Goal: Task Accomplishment & Management: Complete application form

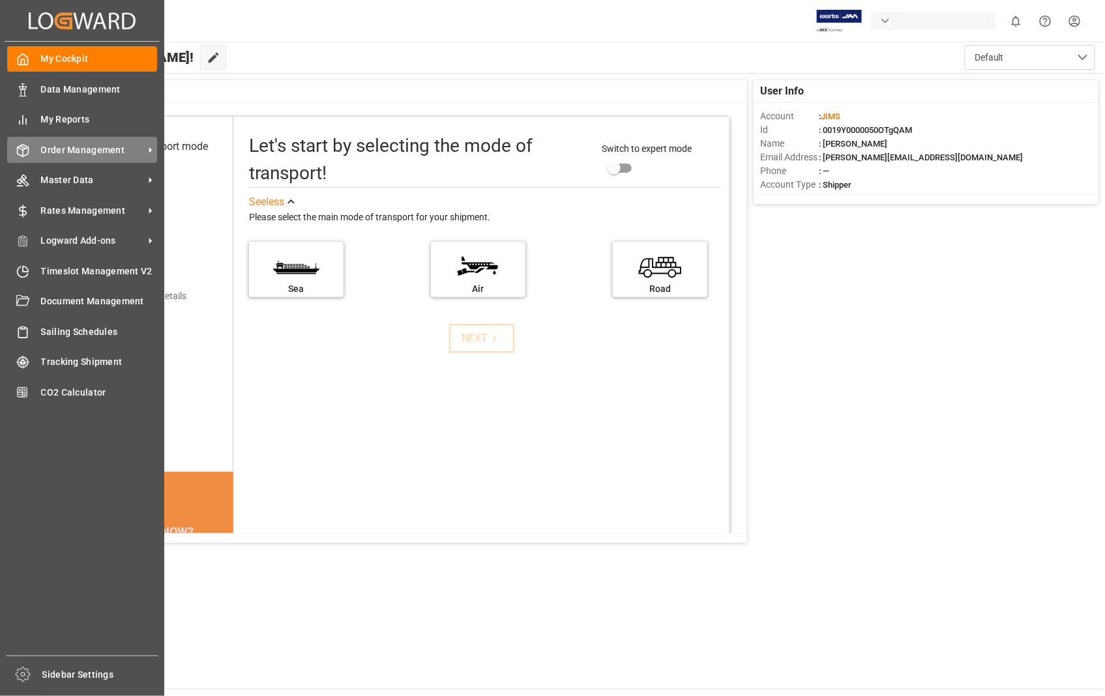
click at [109, 139] on div "Order Management Order Management" at bounding box center [82, 149] width 150 height 25
click at [98, 150] on span "Order Management" at bounding box center [92, 150] width 103 height 14
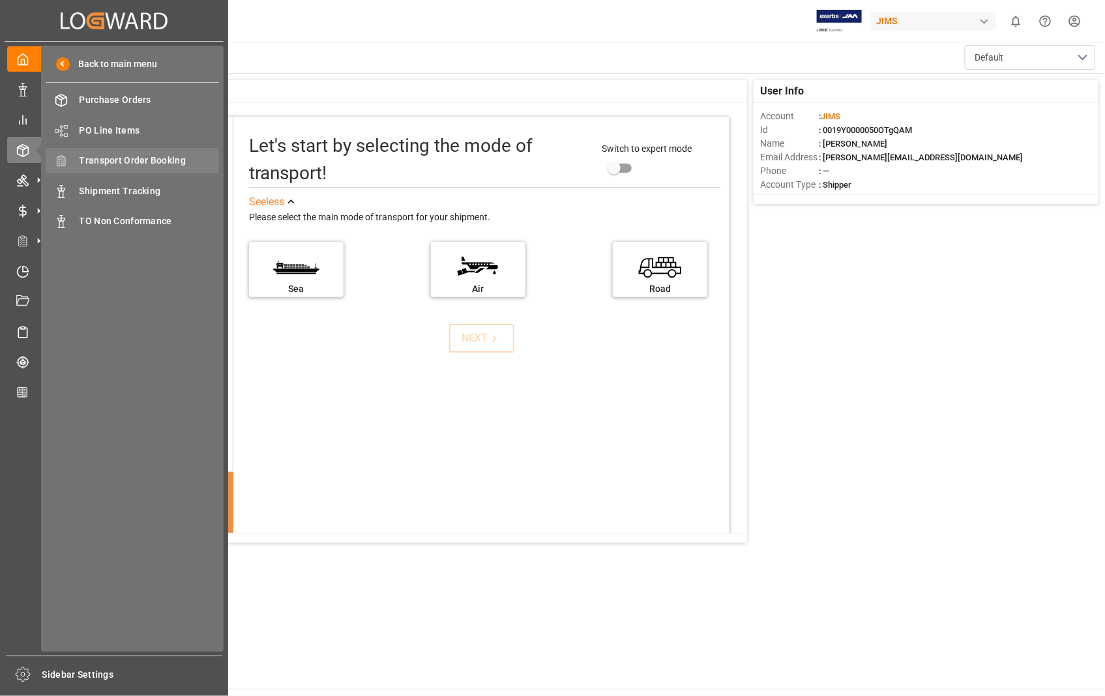
click at [165, 158] on span "Transport Order Booking" at bounding box center [150, 161] width 140 height 14
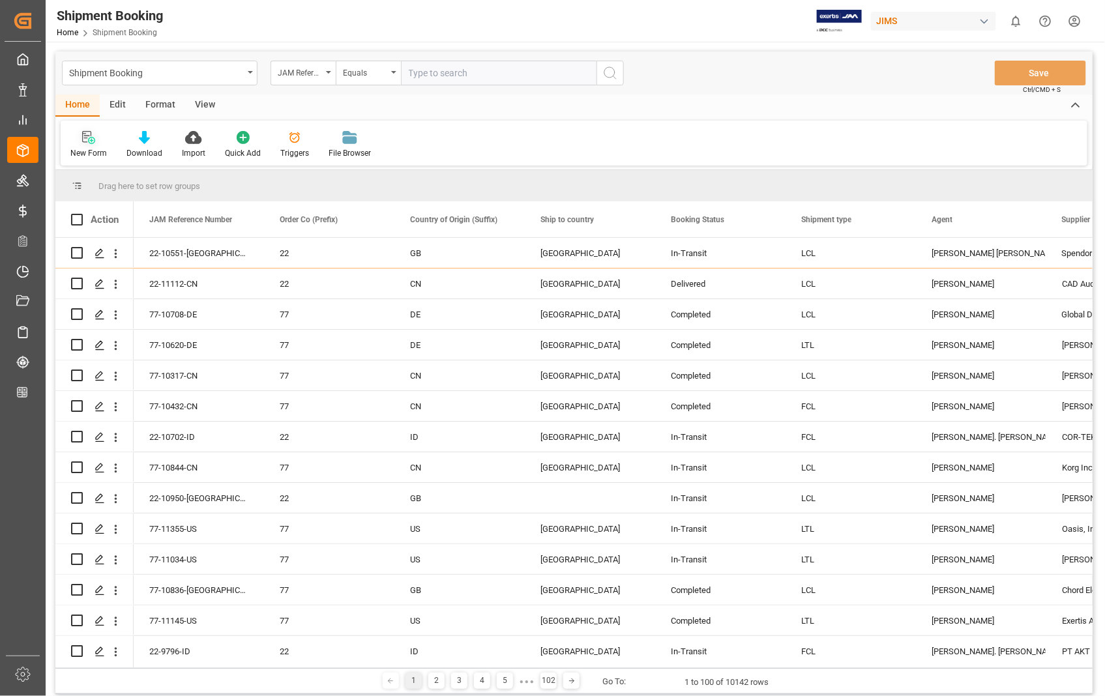
click at [87, 141] on icon at bounding box center [88, 137] width 13 height 13
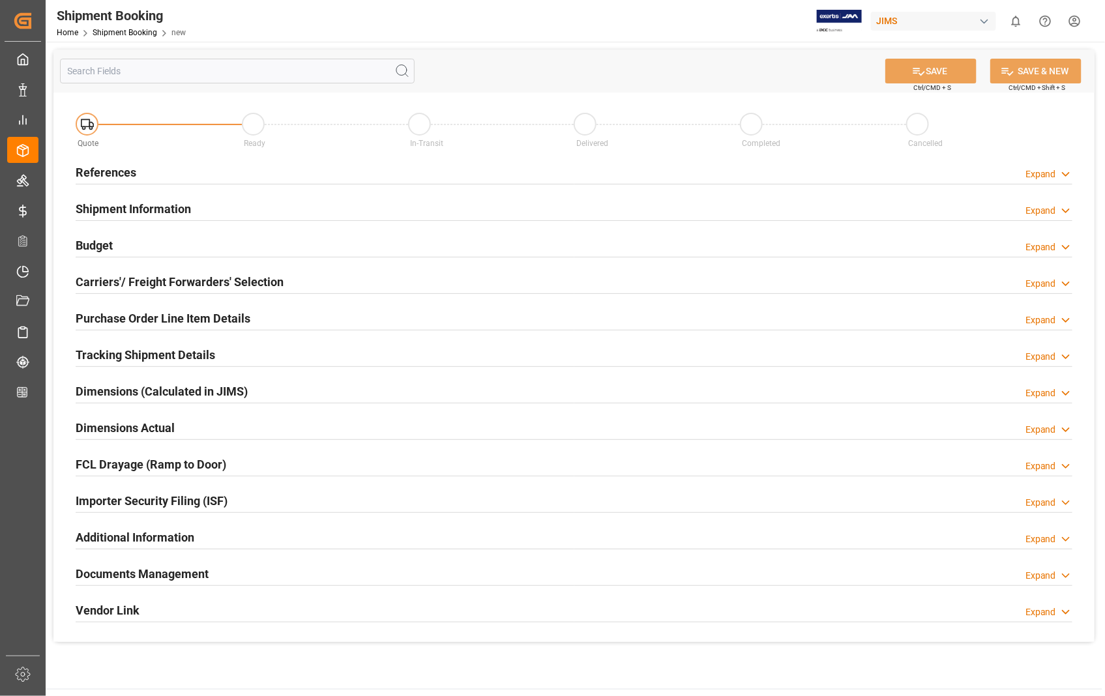
click at [107, 171] on h2 "References" at bounding box center [106, 173] width 61 height 18
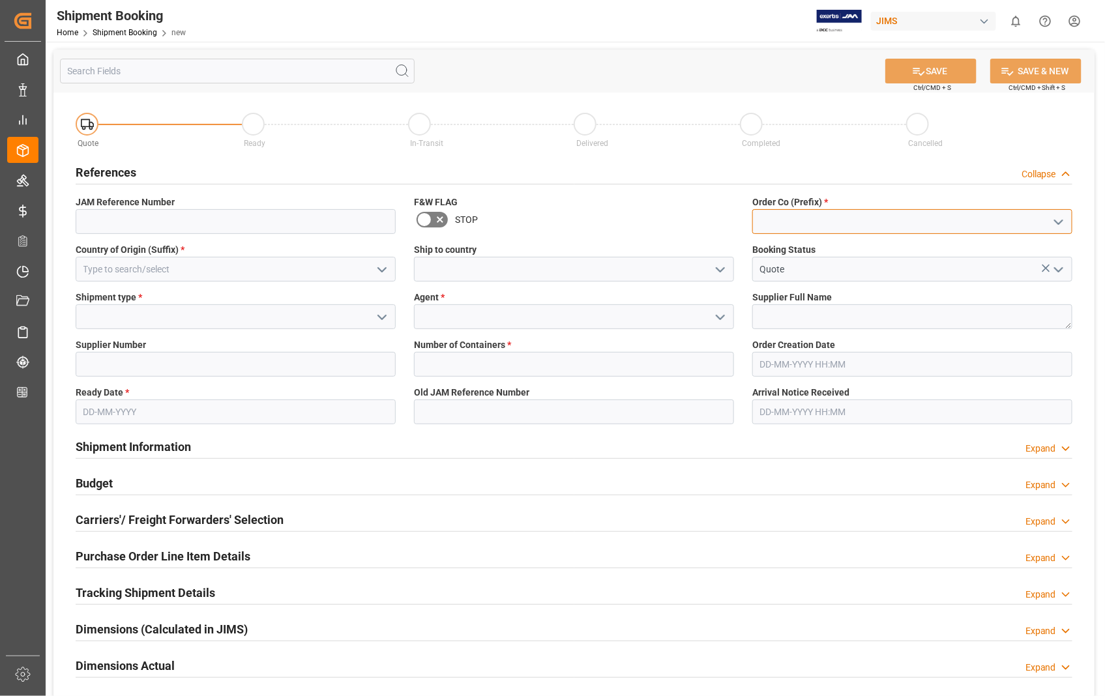
click at [778, 222] on input at bounding box center [912, 221] width 320 height 25
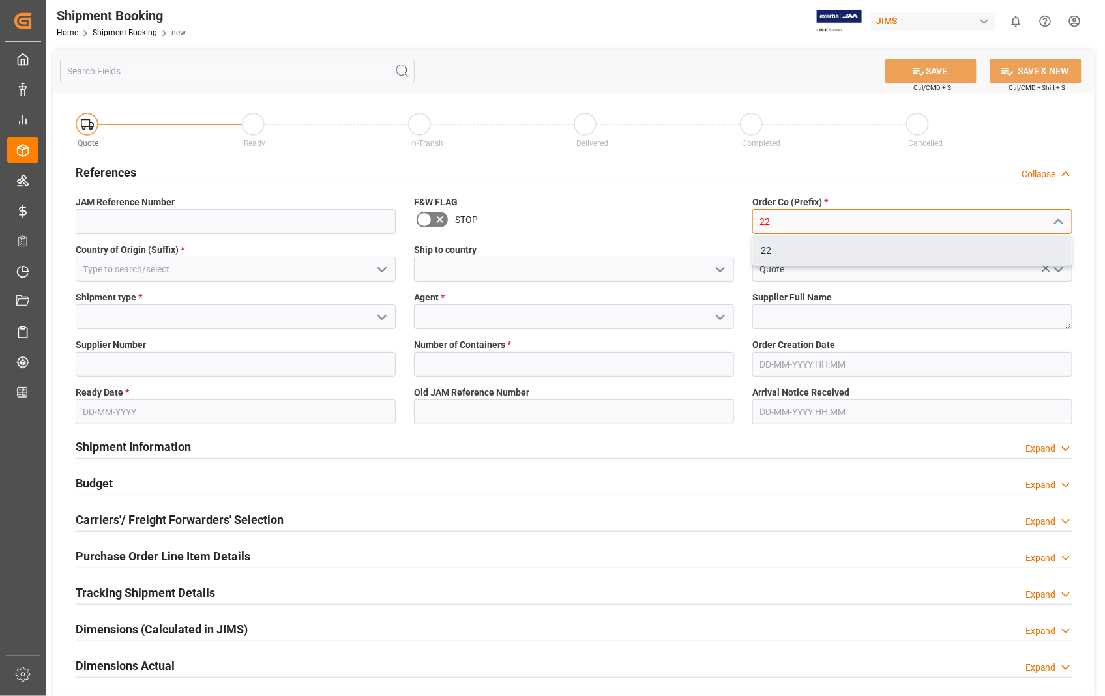
click at [771, 250] on div "22" at bounding box center [912, 250] width 319 height 29
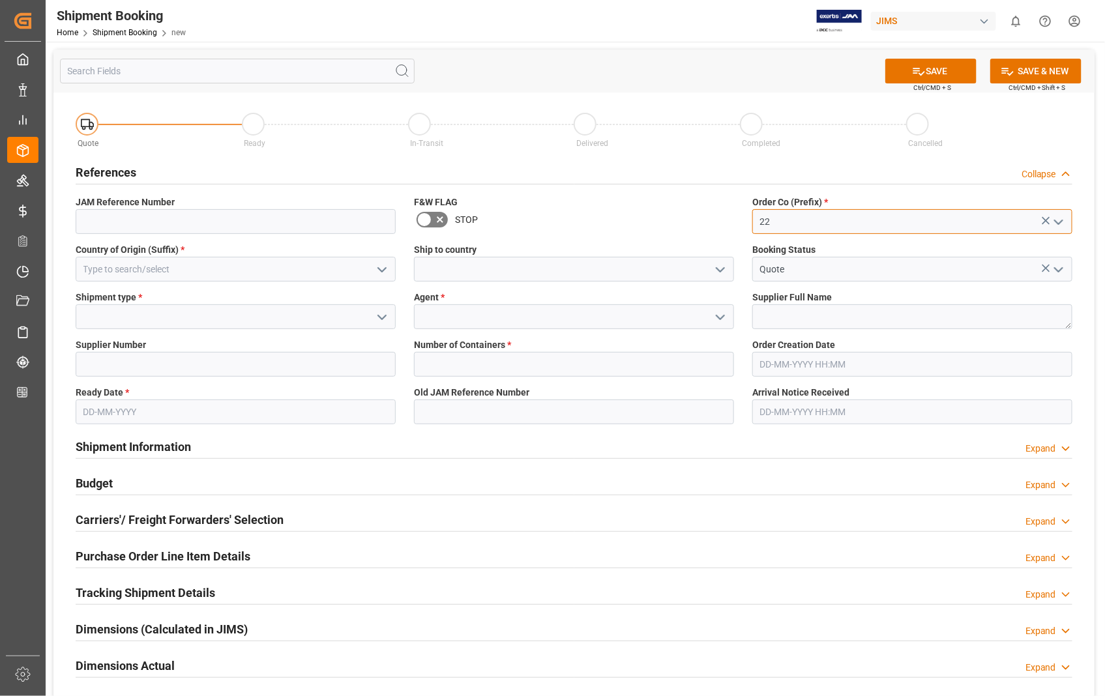
type input "22"
click at [222, 275] on input at bounding box center [236, 269] width 320 height 25
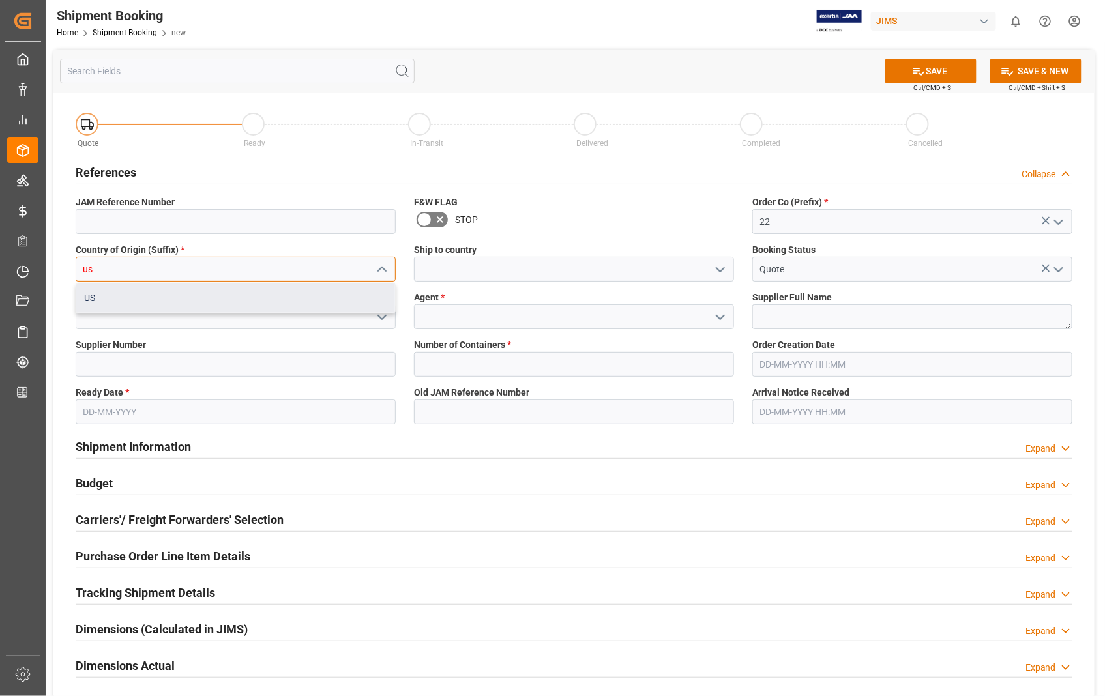
click at [158, 301] on div "US" at bounding box center [235, 298] width 319 height 29
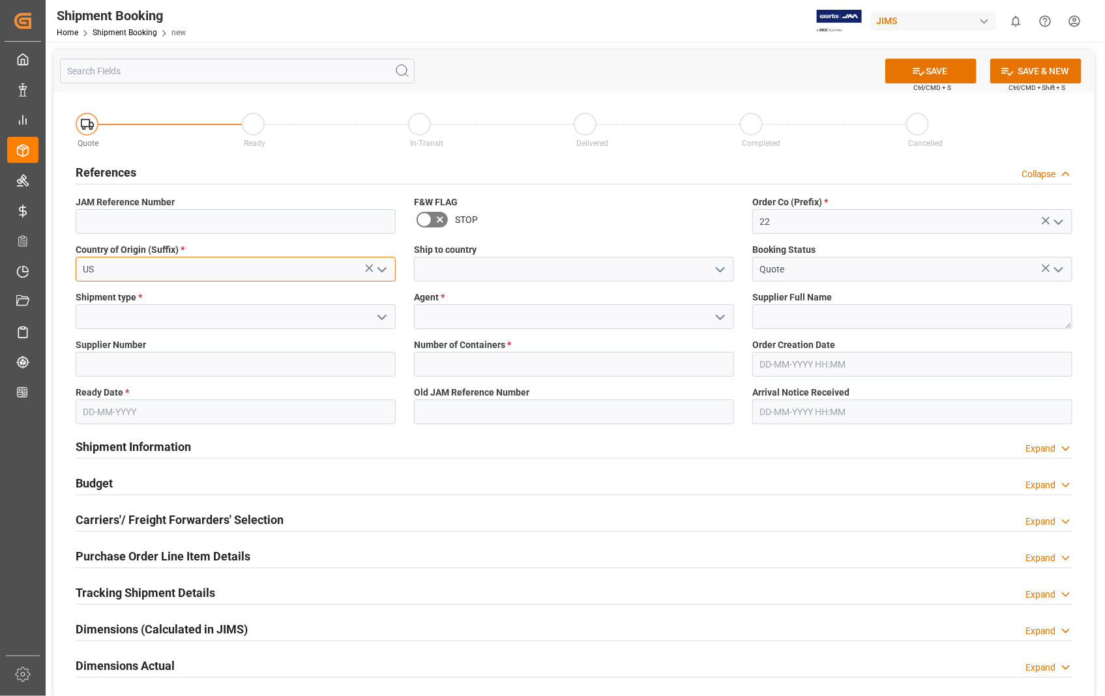
type input "US"
click at [518, 267] on input at bounding box center [574, 269] width 320 height 25
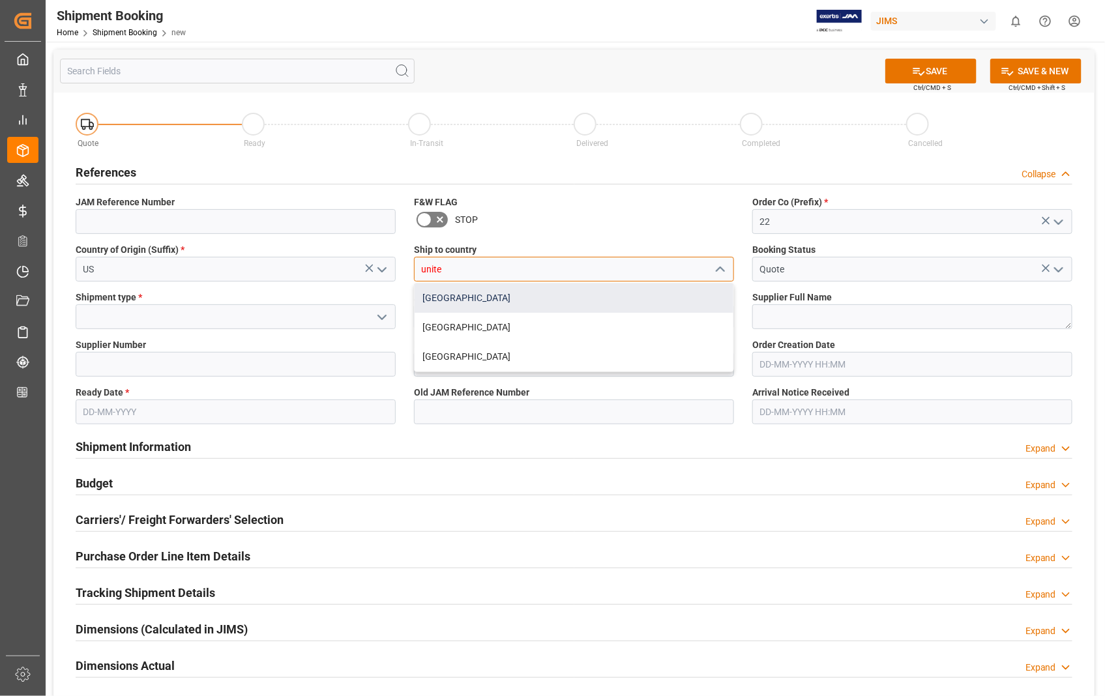
click at [476, 297] on div "[GEOGRAPHIC_DATA]" at bounding box center [574, 298] width 319 height 29
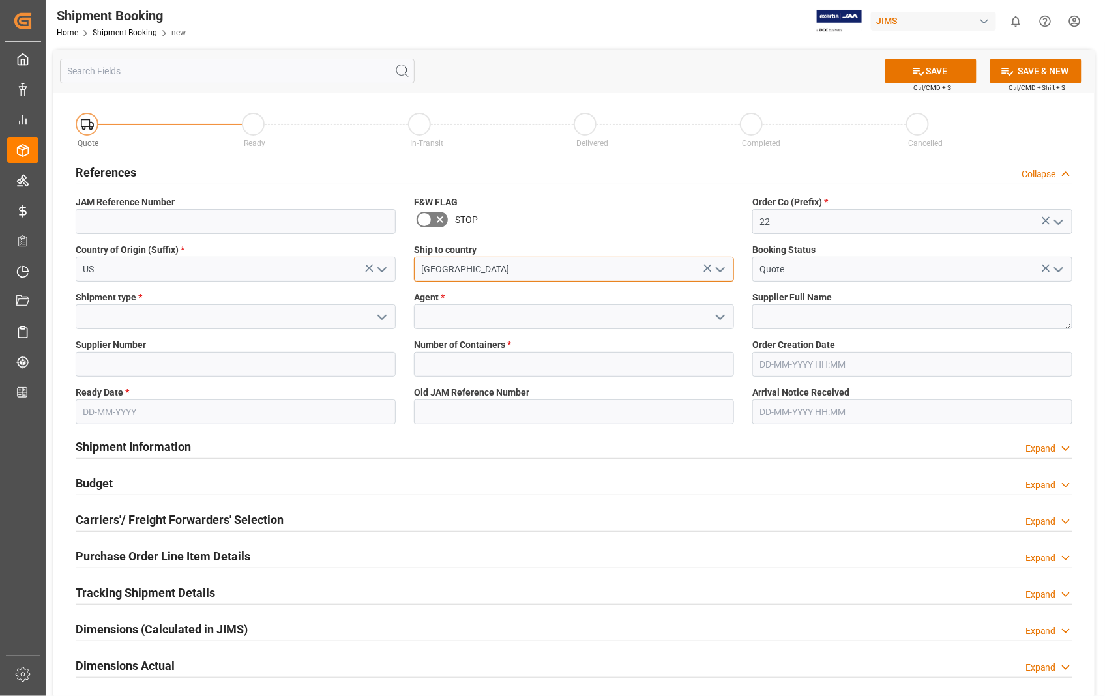
type input "[GEOGRAPHIC_DATA]"
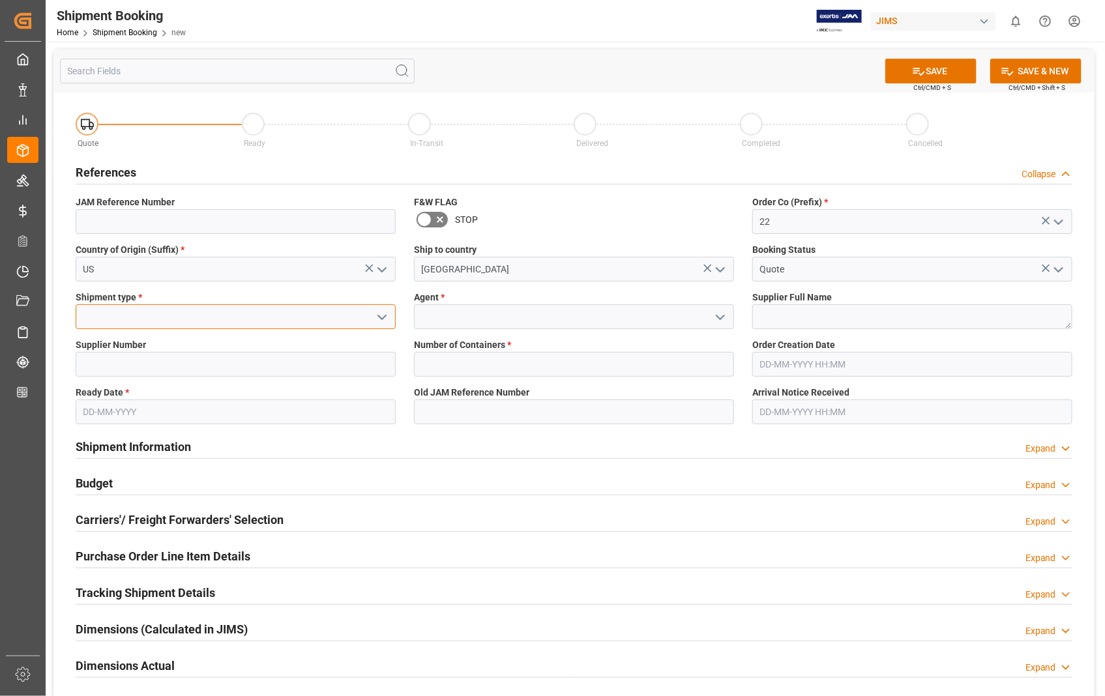
click at [123, 312] on input at bounding box center [236, 316] width 320 height 25
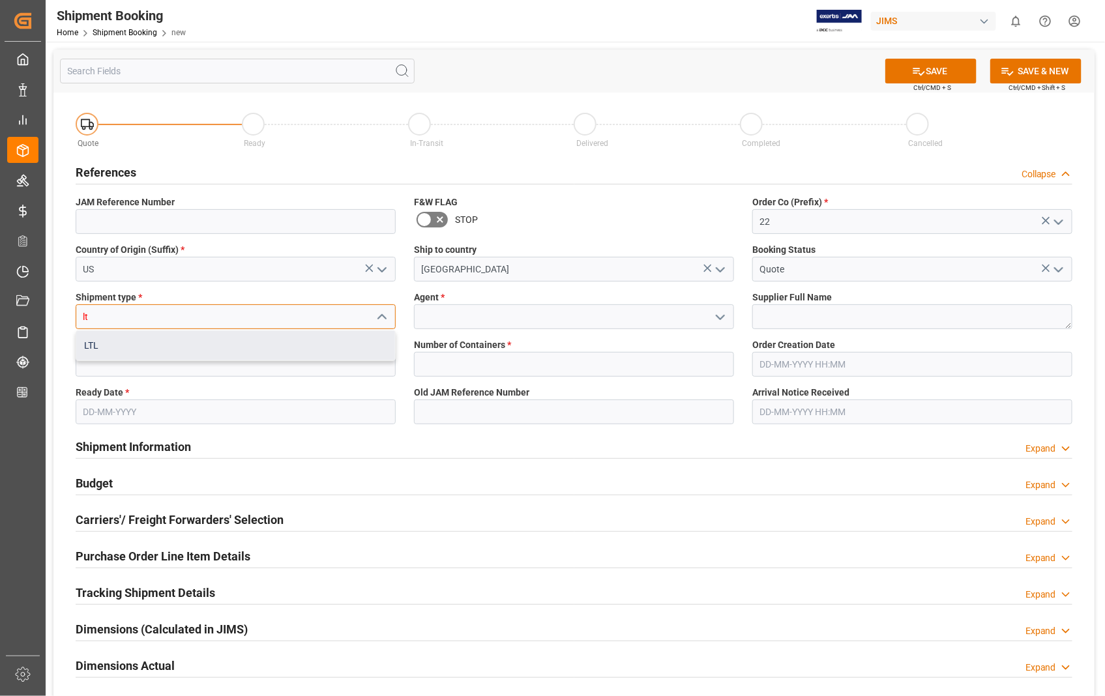
click at [99, 347] on div "LTL" at bounding box center [235, 345] width 319 height 29
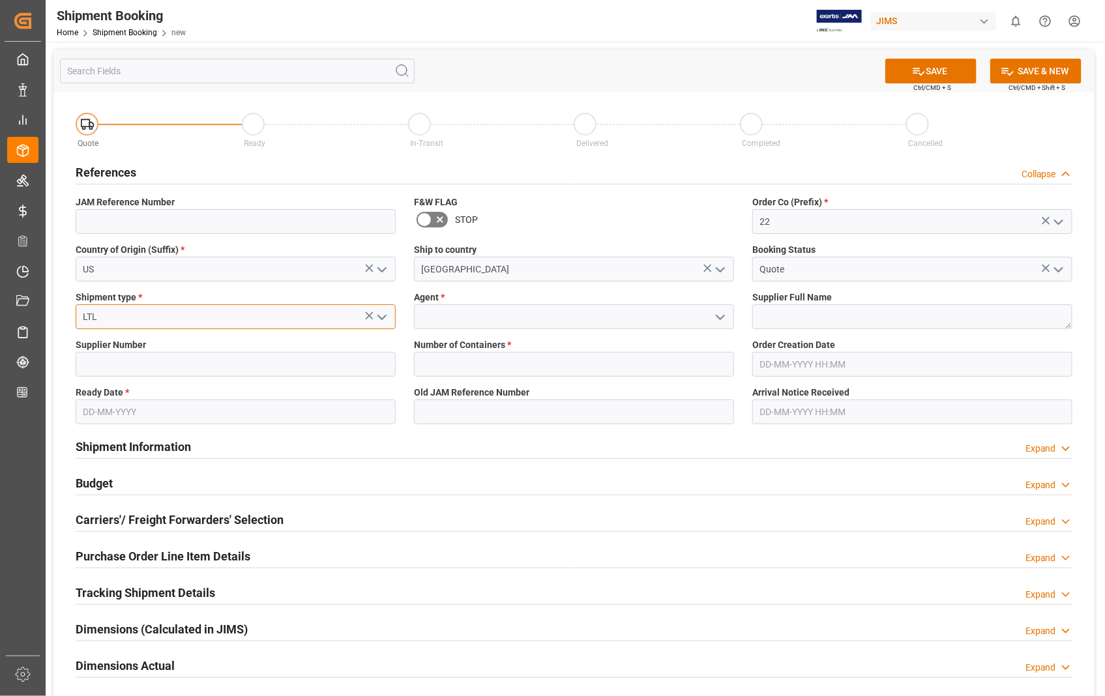
type input "LTL"
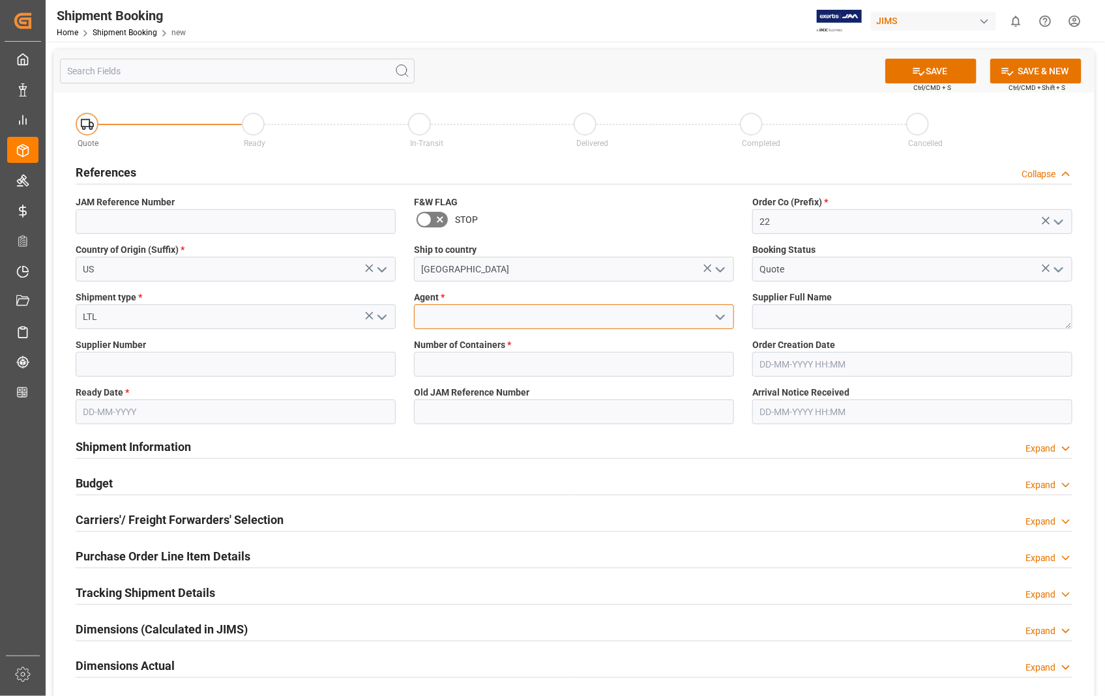
click at [457, 317] on input at bounding box center [574, 316] width 320 height 25
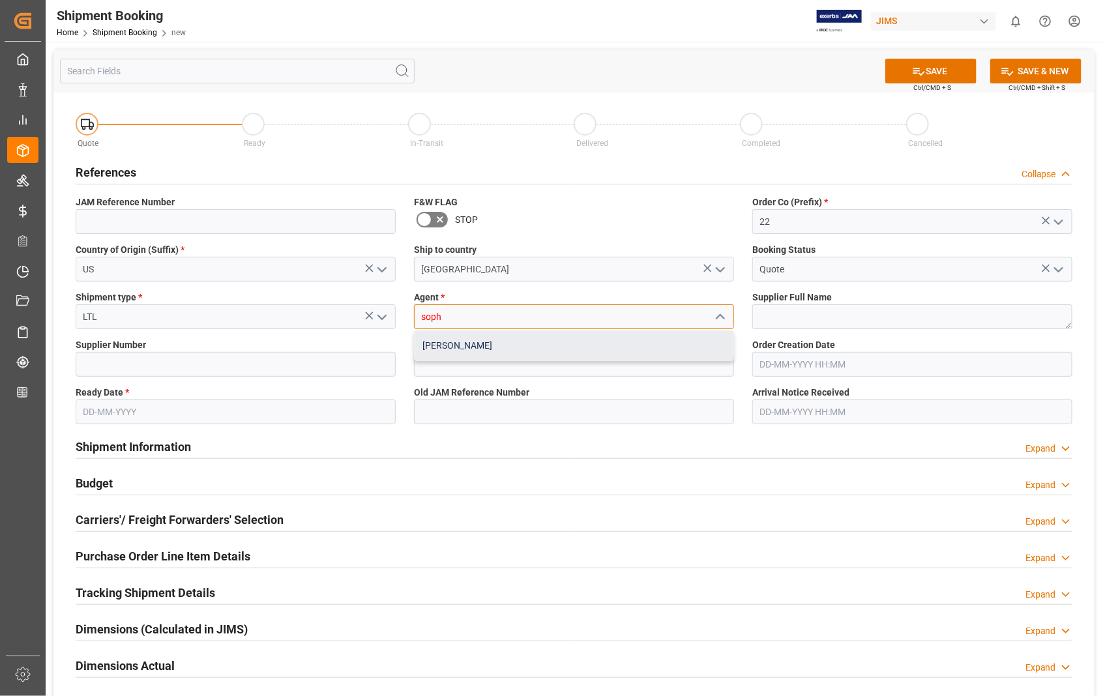
click at [476, 342] on div "[PERSON_NAME]" at bounding box center [574, 345] width 319 height 29
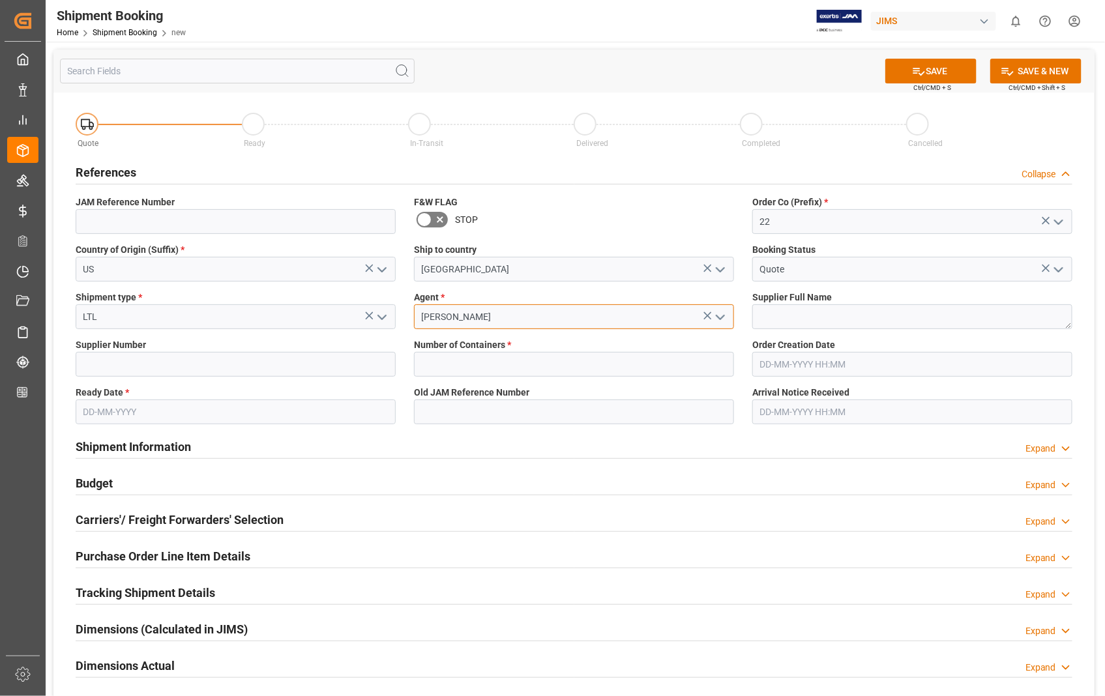
type input "[PERSON_NAME]"
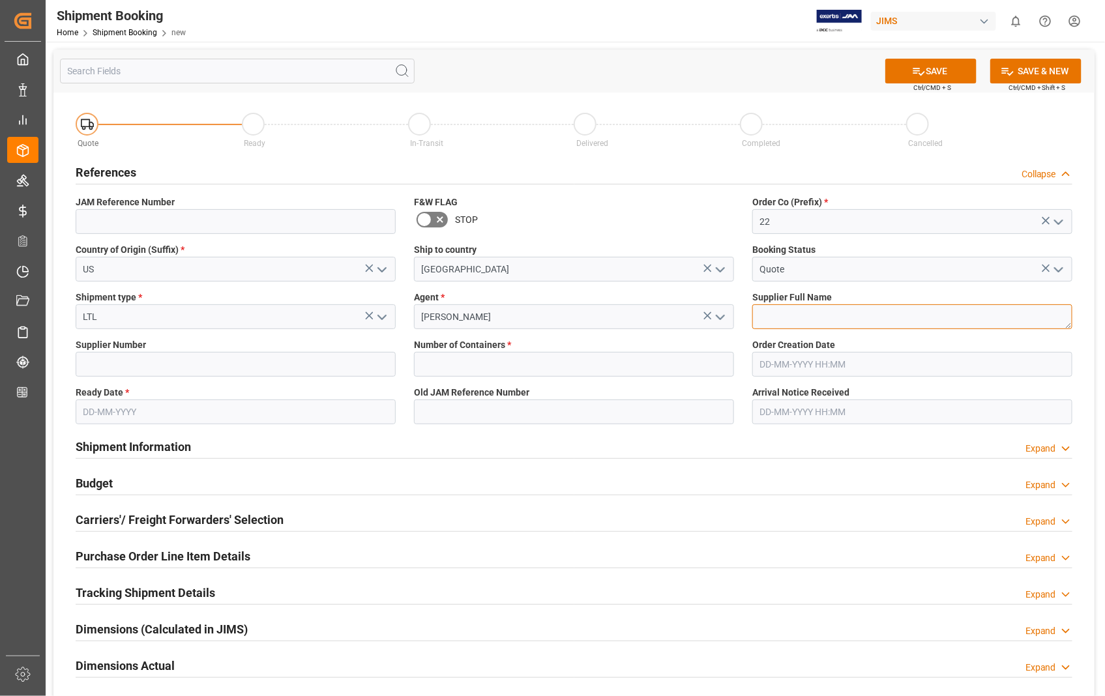
click at [787, 323] on textarea at bounding box center [912, 316] width 320 height 25
paste textarea "Shure Incorporated"
type textarea "Shure Incorporated"
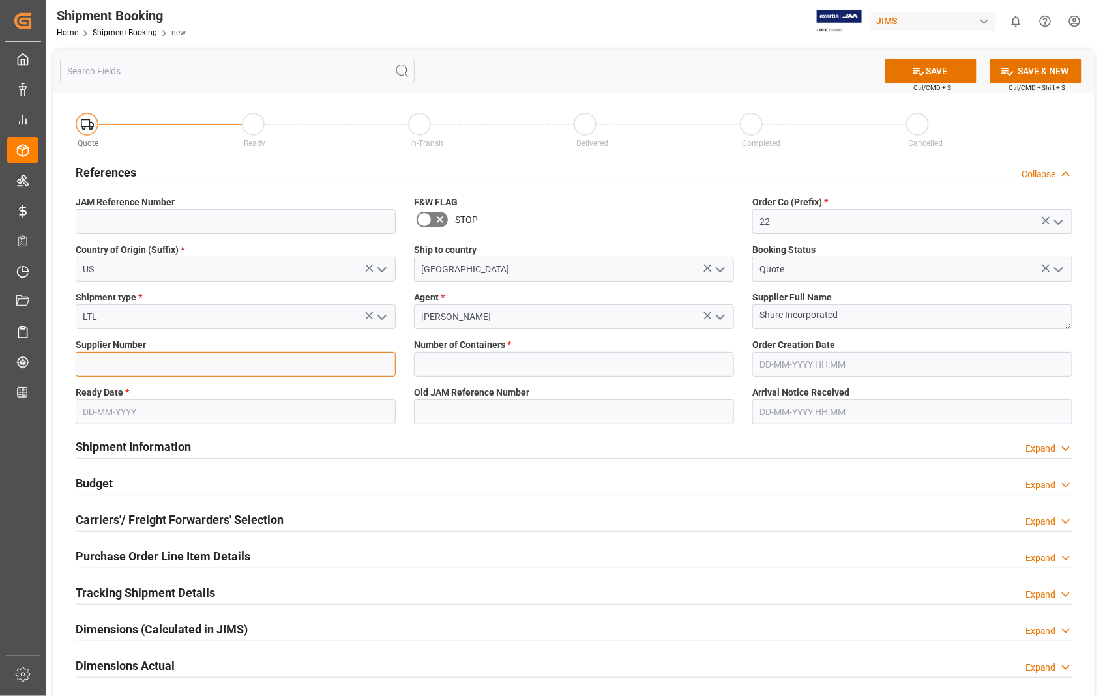
click at [95, 367] on input at bounding box center [236, 364] width 320 height 25
type input "404679"
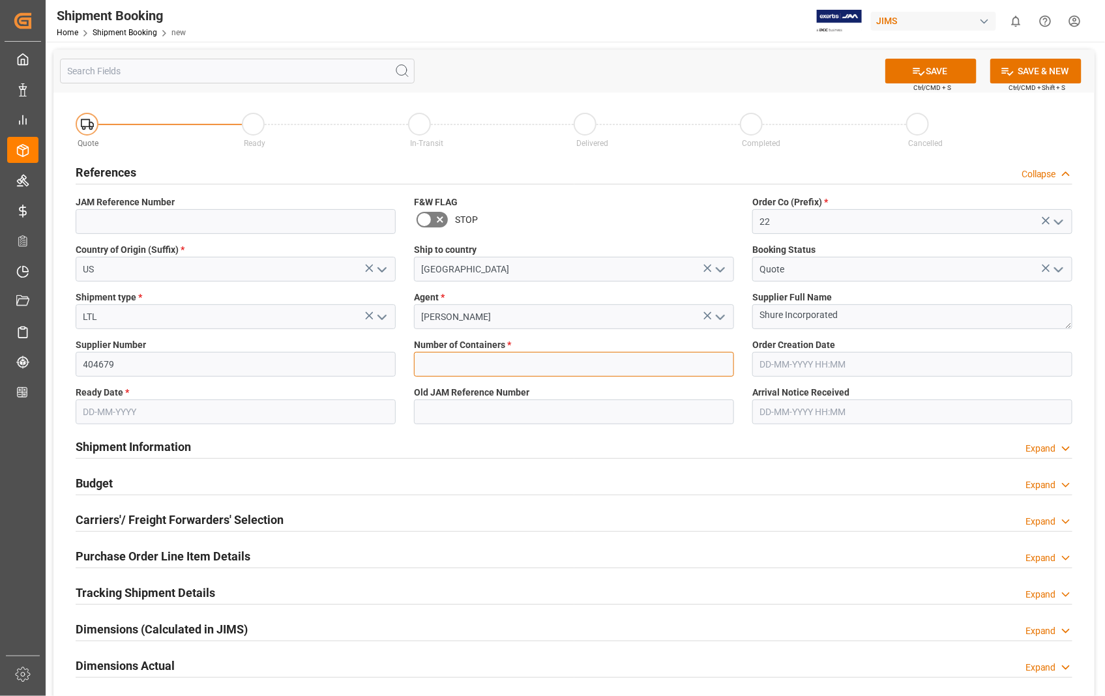
click at [435, 360] on input "text" at bounding box center [574, 364] width 320 height 25
type input "0"
type input "22-11325-US"
type input "04-06-2025 00:00"
type input "28-09-2025"
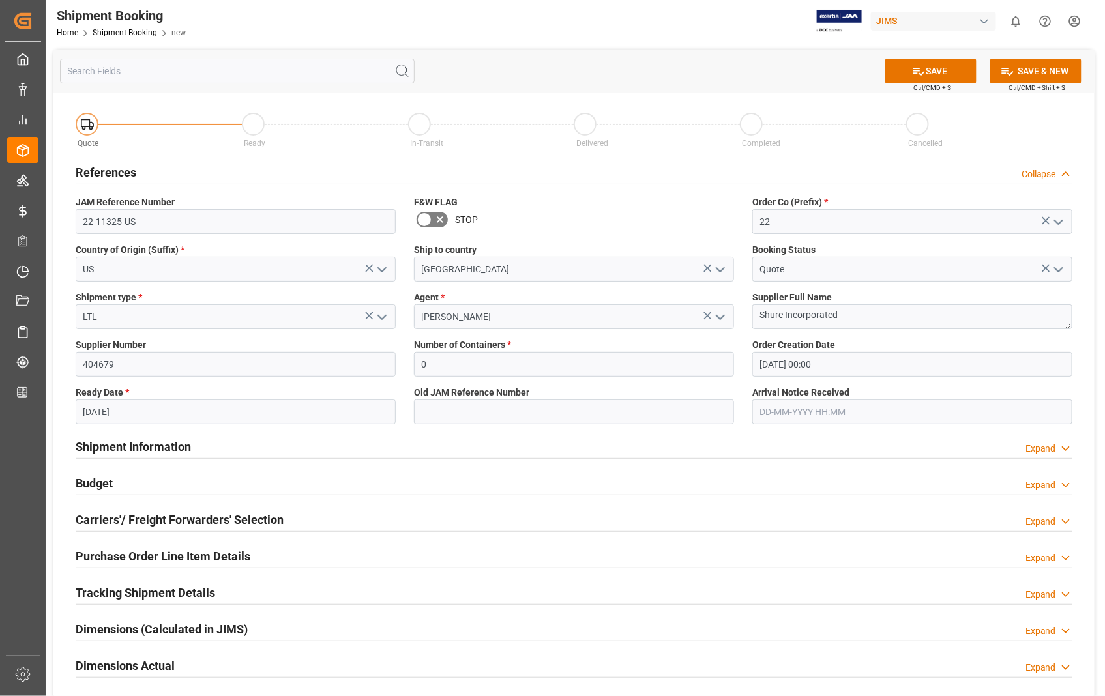
type input "[DATE] 00:00"
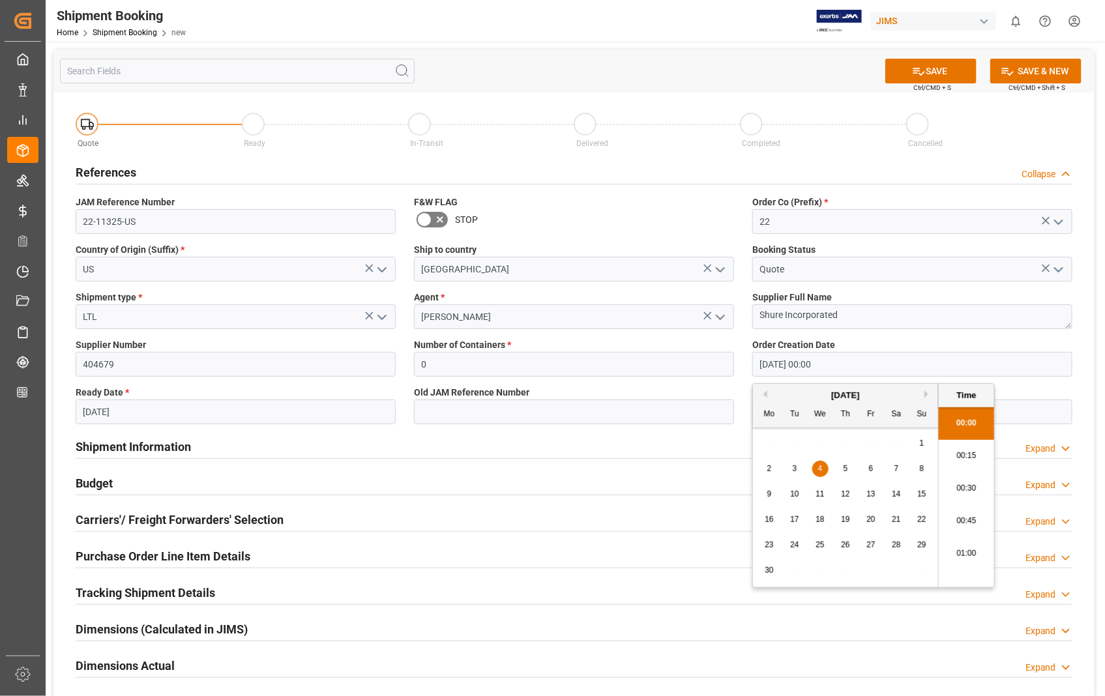
click at [853, 373] on input "04-06-2025 00:00" at bounding box center [912, 364] width 320 height 25
click at [929, 394] on button "Next Month" at bounding box center [928, 394] width 8 height 8
click at [928, 394] on button "Next Month" at bounding box center [928, 394] width 8 height 8
click at [927, 394] on button "Next Month" at bounding box center [928, 394] width 8 height 8
click at [792, 493] on span "16" at bounding box center [794, 493] width 8 height 9
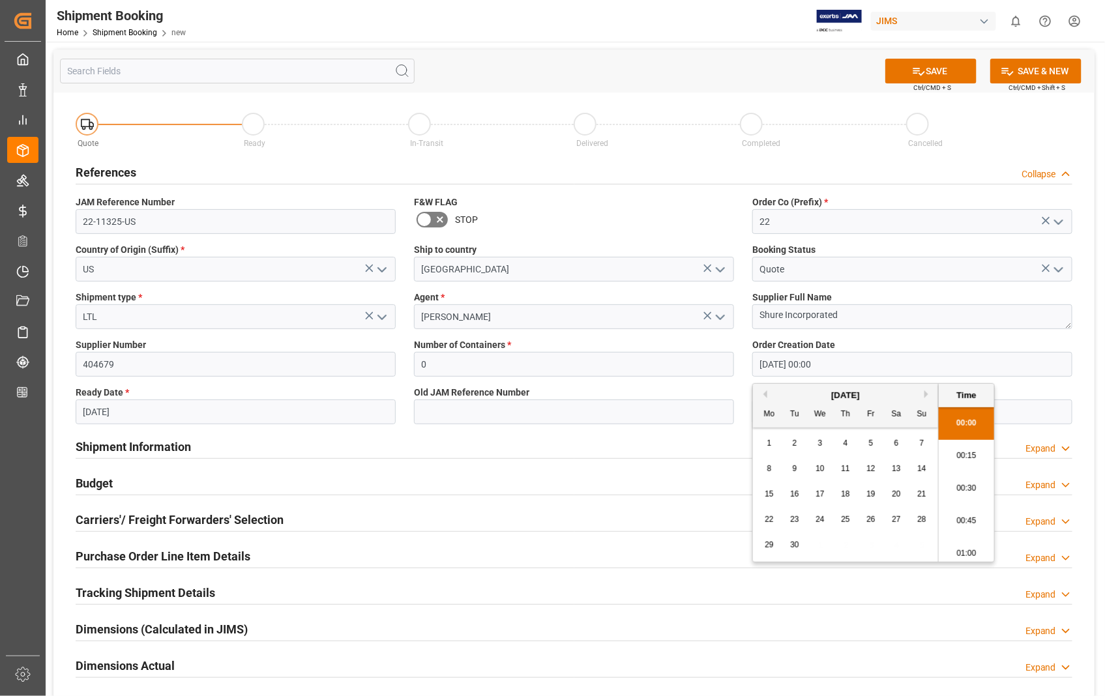
type input "16-09-2025 00:00"
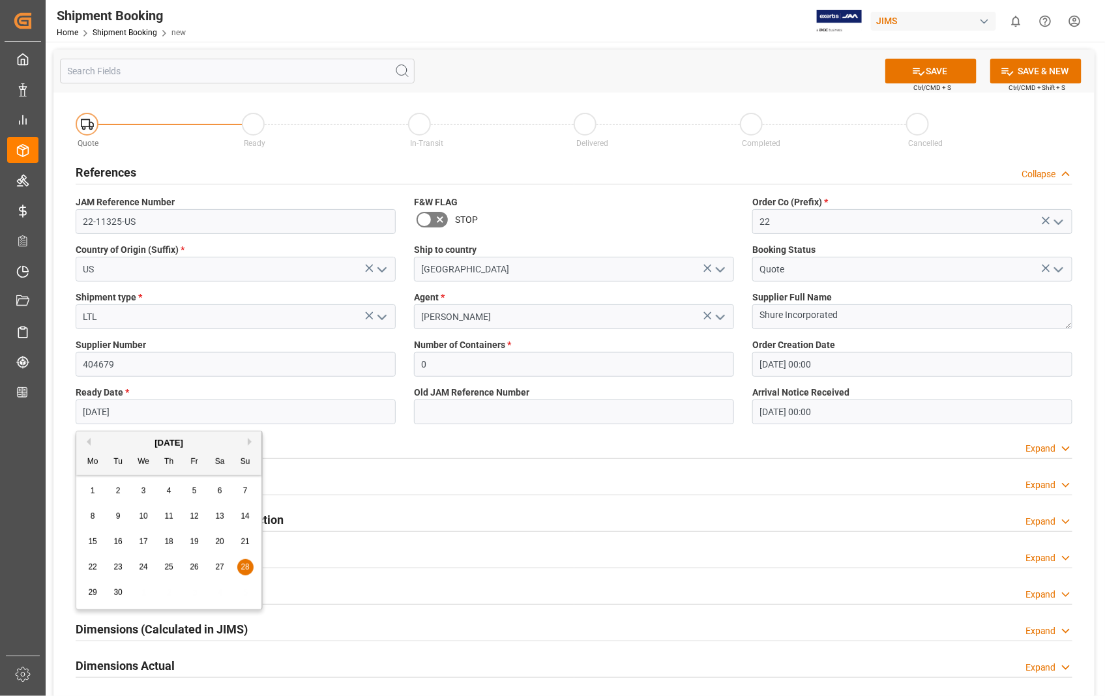
click at [194, 414] on input "28-09-2025" at bounding box center [236, 412] width 320 height 25
click at [252, 439] on button "Next Month" at bounding box center [252, 442] width 8 height 8
click at [171, 489] on span "2" at bounding box center [169, 490] width 5 height 9
type input "[DATE]"
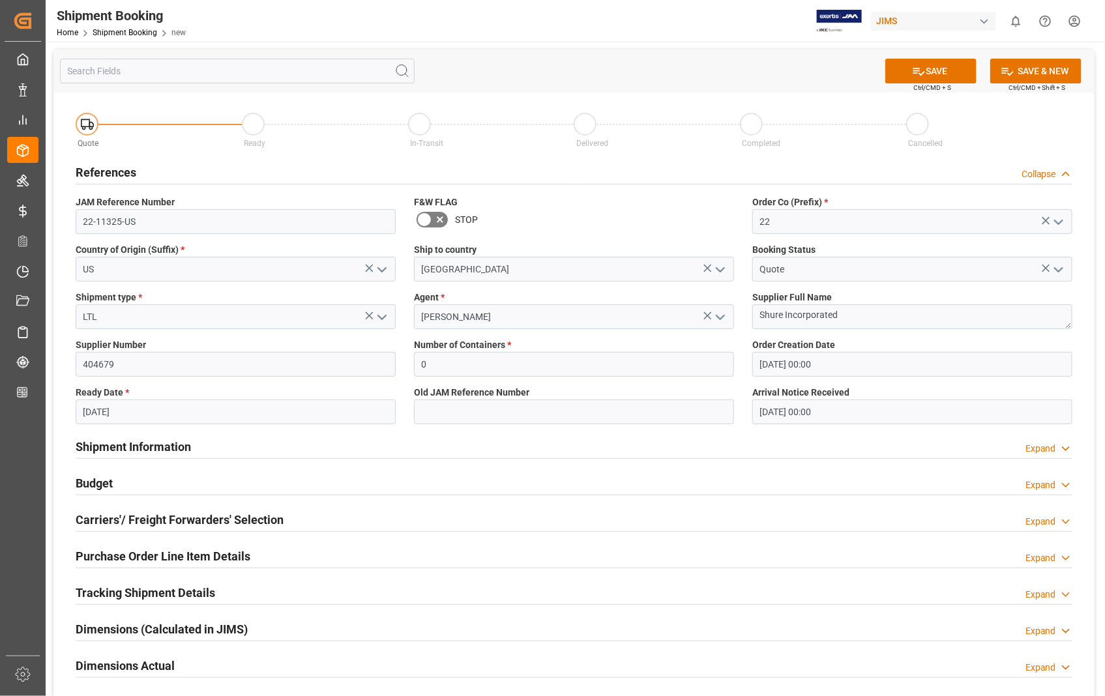
click at [882, 417] on input "[DATE] 00:00" at bounding box center [912, 412] width 320 height 25
click at [948, 74] on button "SAVE" at bounding box center [930, 71] width 91 height 25
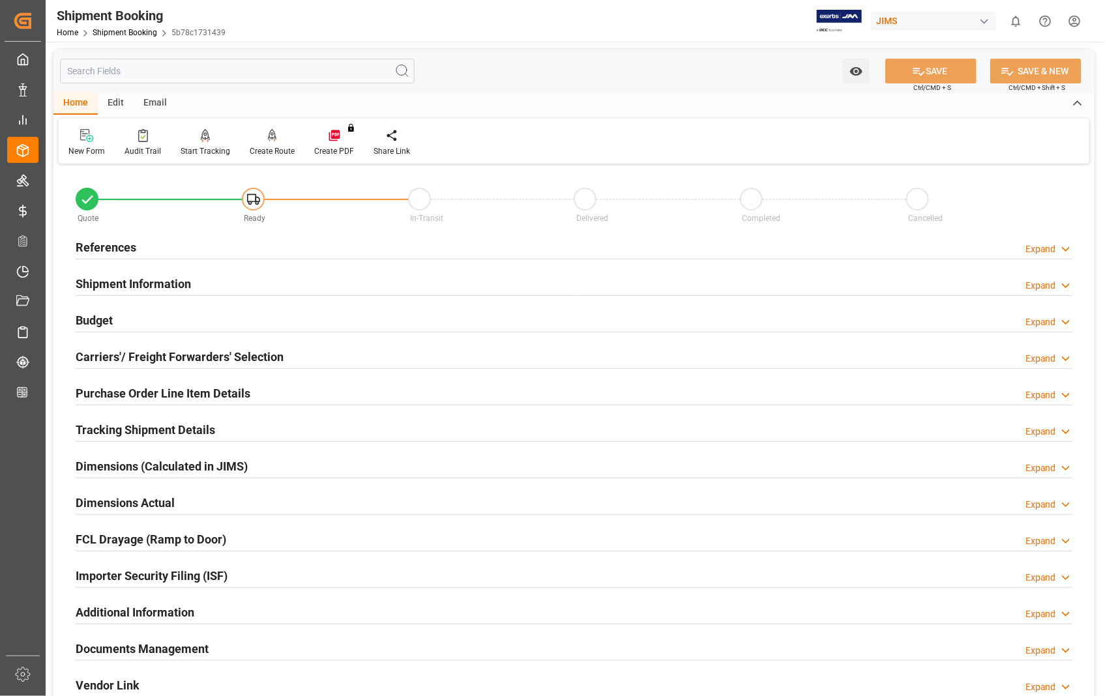
click at [126, 357] on h2 "Carriers'/ Freight Forwarders' Selection" at bounding box center [180, 357] width 208 height 18
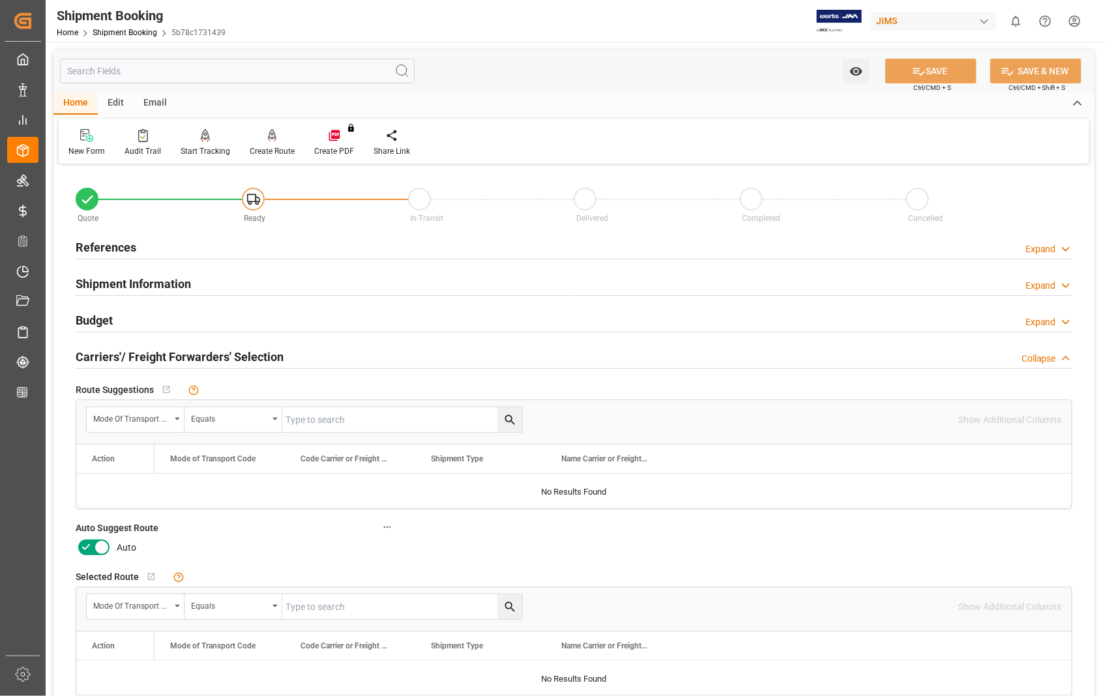
click at [100, 544] on icon at bounding box center [102, 548] width 16 height 16
click at [0, 0] on input "checkbox" at bounding box center [0, 0] width 0 height 0
click at [920, 69] on icon at bounding box center [919, 72] width 14 height 14
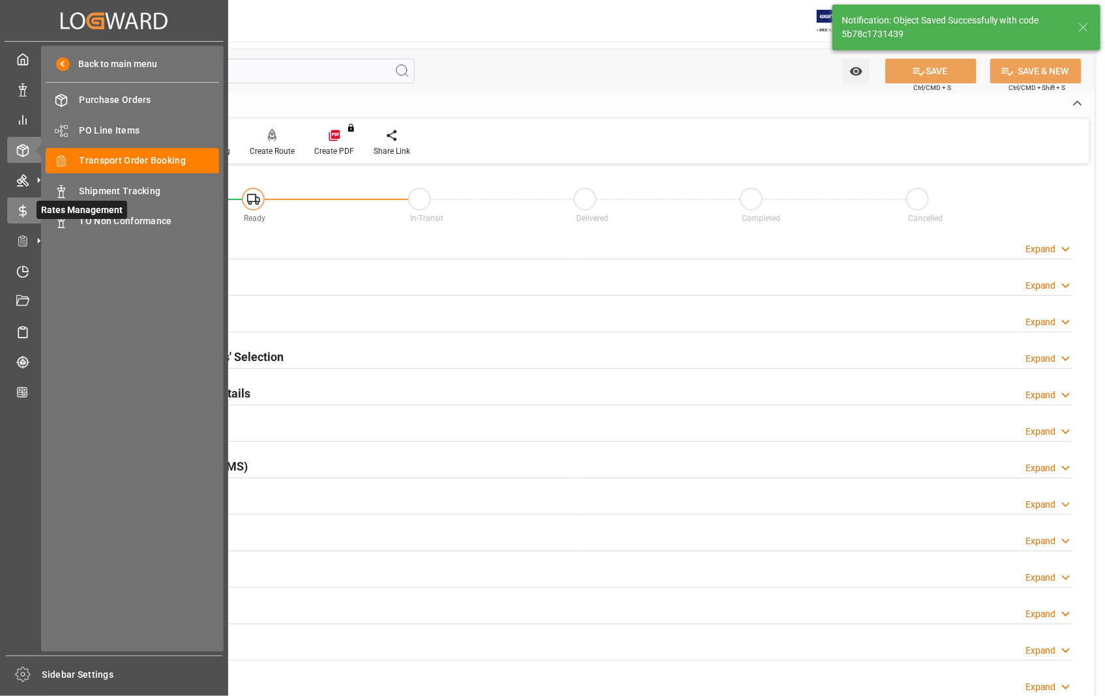
type input "Ready"
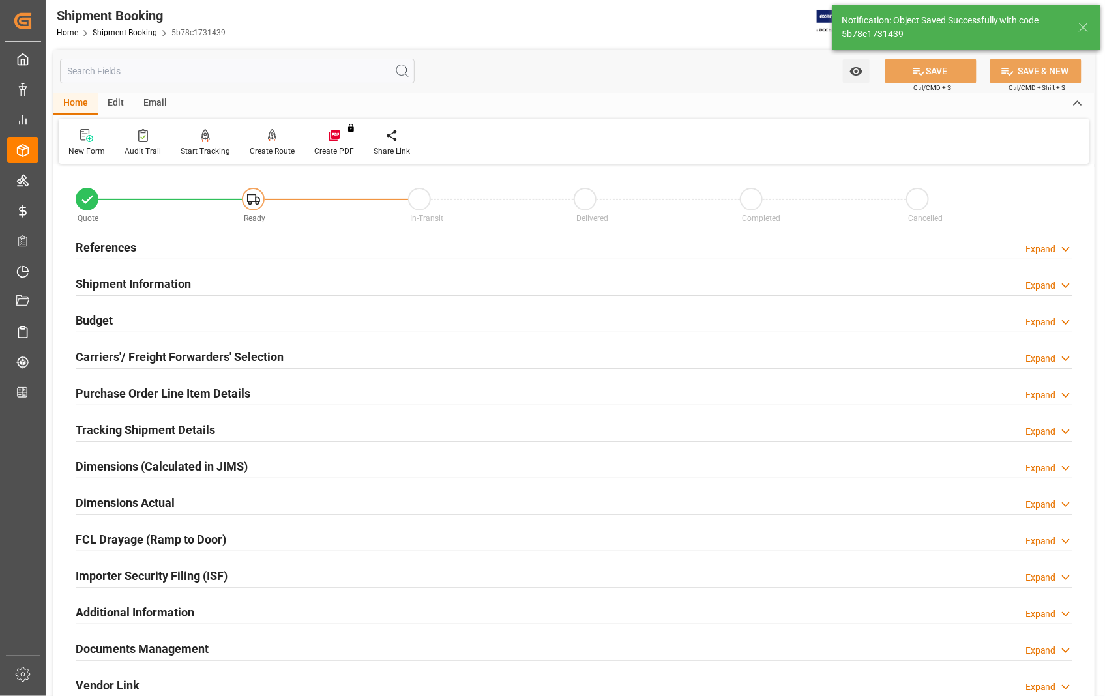
click at [106, 252] on h2 "References" at bounding box center [106, 248] width 61 height 18
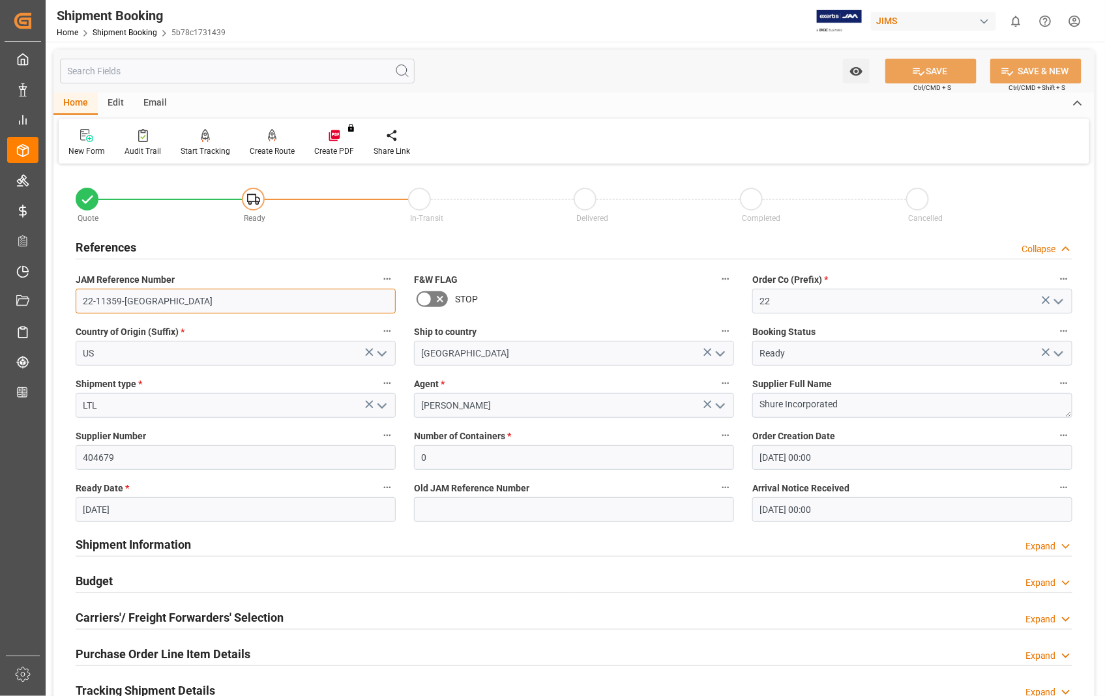
drag, startPoint x: 138, startPoint y: 298, endPoint x: 78, endPoint y: 300, distance: 59.4
click at [78, 300] on input "22-11359-[GEOGRAPHIC_DATA]" at bounding box center [236, 301] width 320 height 25
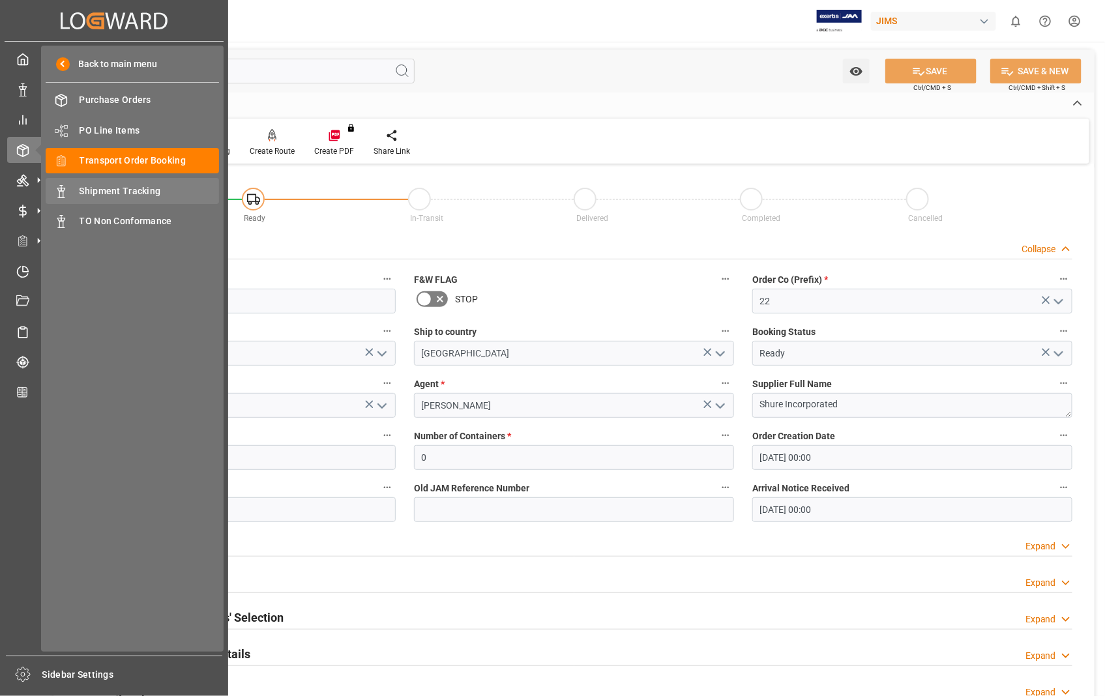
click at [123, 193] on span "Shipment Tracking" at bounding box center [150, 191] width 140 height 14
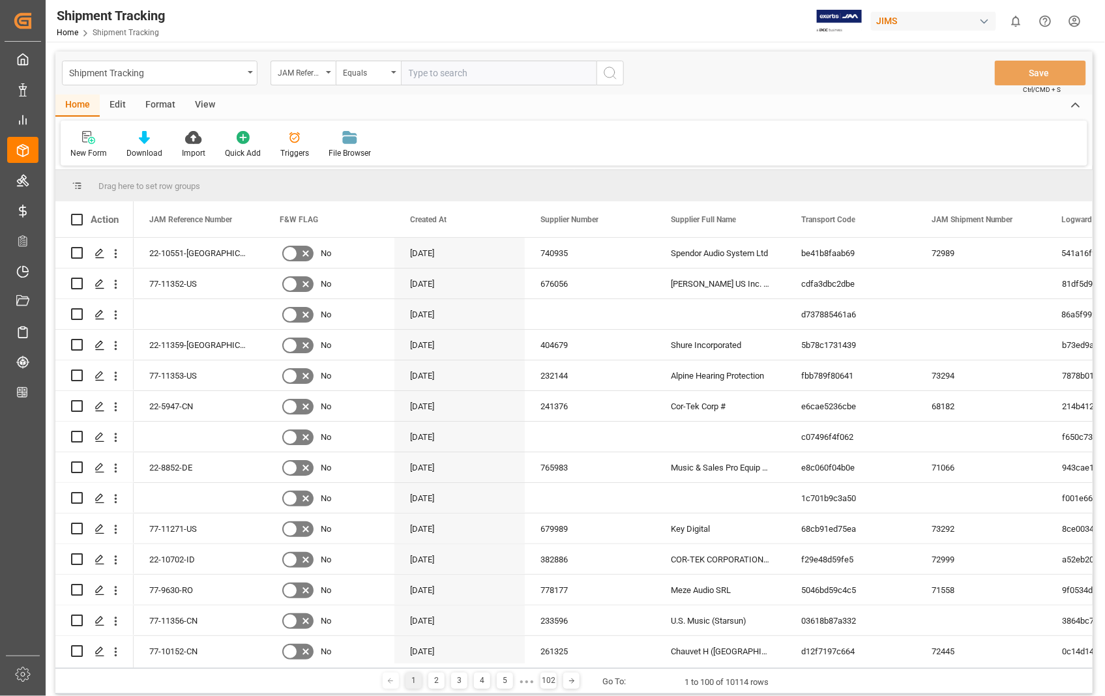
click at [451, 72] on input "text" at bounding box center [499, 73] width 196 height 25
type input "22-11359-[GEOGRAPHIC_DATA]"
click at [615, 74] on icon "search button" at bounding box center [610, 73] width 16 height 16
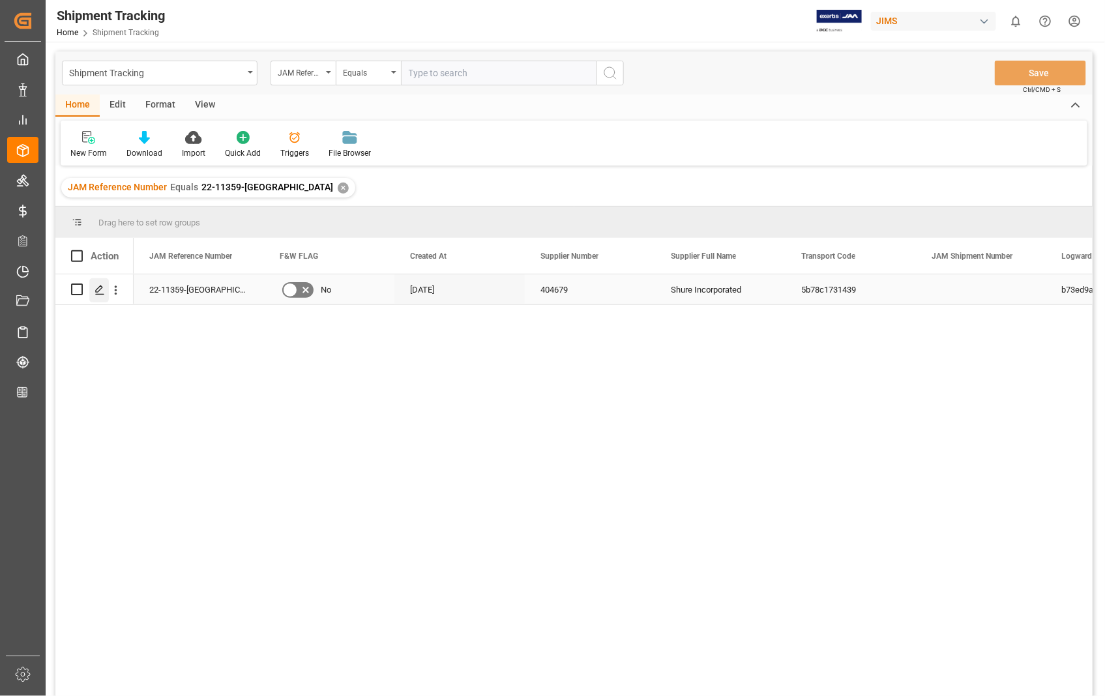
click at [96, 289] on polygon "Press SPACE to select this row." at bounding box center [99, 288] width 7 height 7
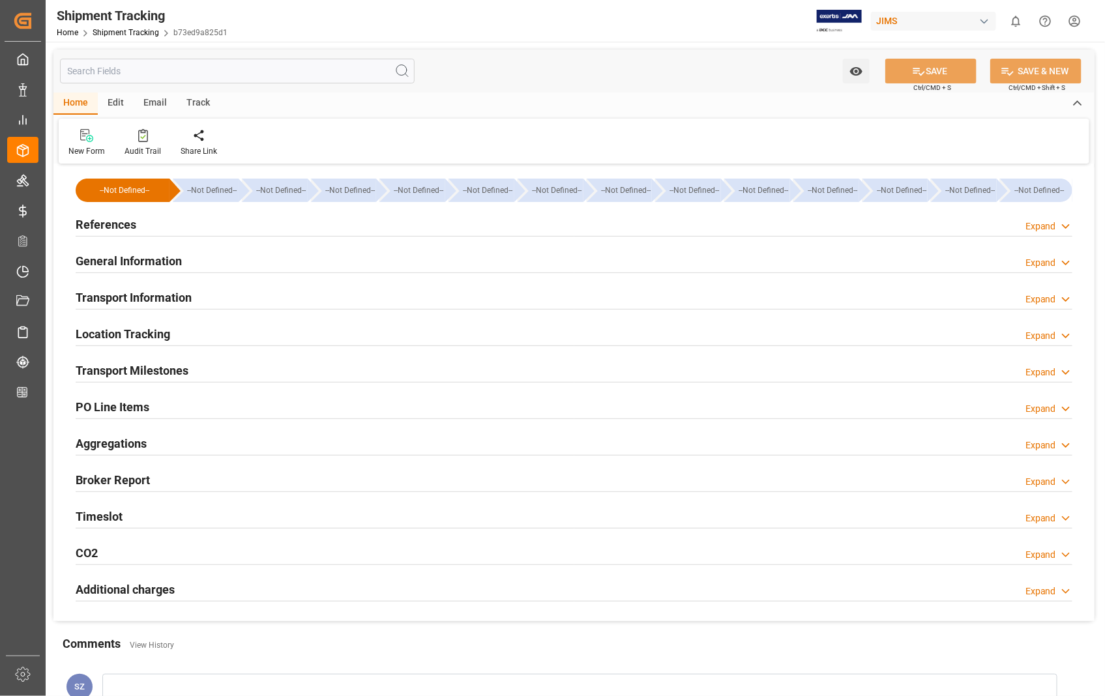
type input "03-10-2025"
click at [120, 229] on h2 "References" at bounding box center [106, 225] width 61 height 18
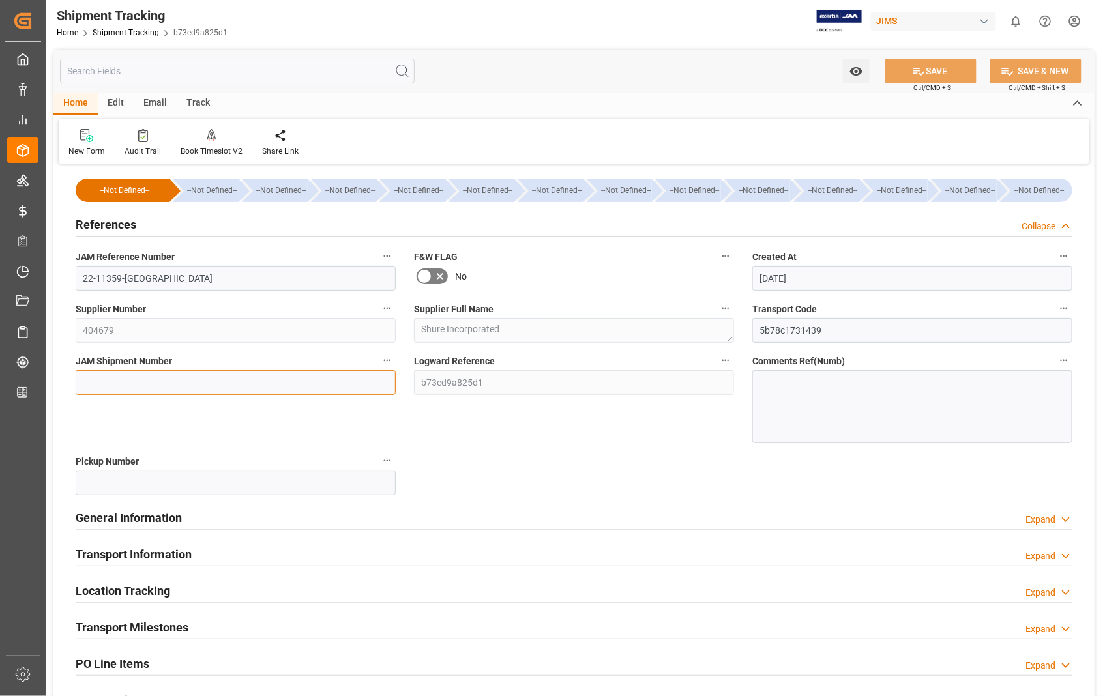
click at [128, 375] on input at bounding box center [236, 382] width 320 height 25
paste input "73297"
type input "73297"
click at [927, 72] on button "SAVE" at bounding box center [930, 71] width 91 height 25
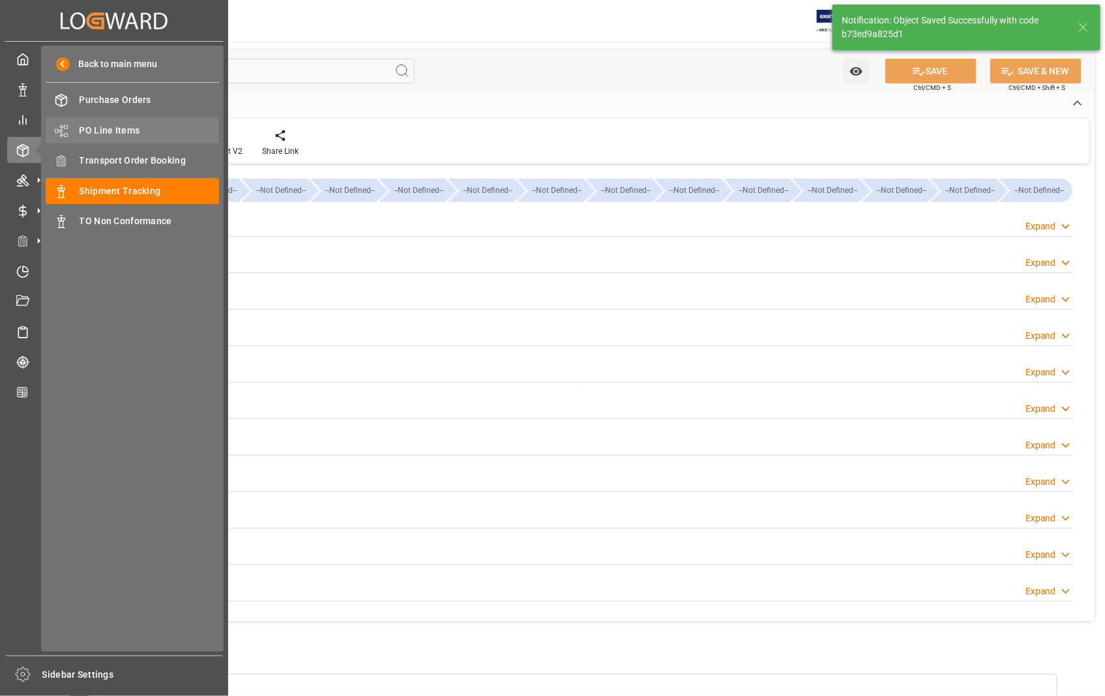
click at [107, 126] on span "PO Line Items" at bounding box center [150, 131] width 140 height 14
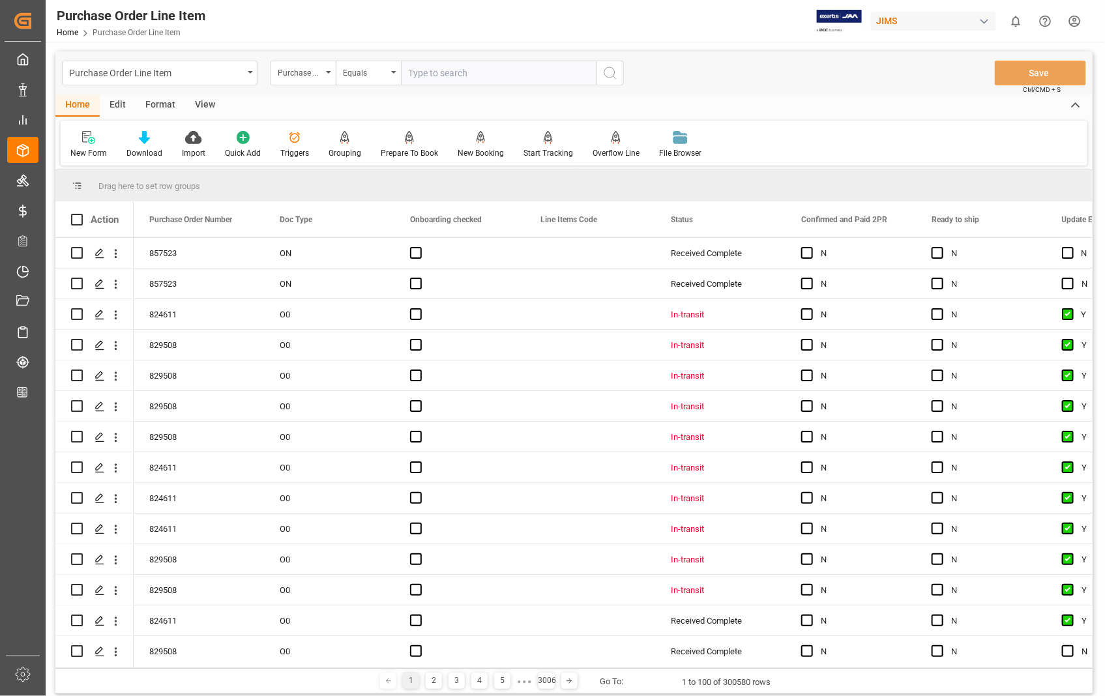
click at [478, 68] on input "text" at bounding box center [499, 73] width 196 height 25
type input "867161"
click at [611, 73] on icon "search button" at bounding box center [610, 73] width 16 height 16
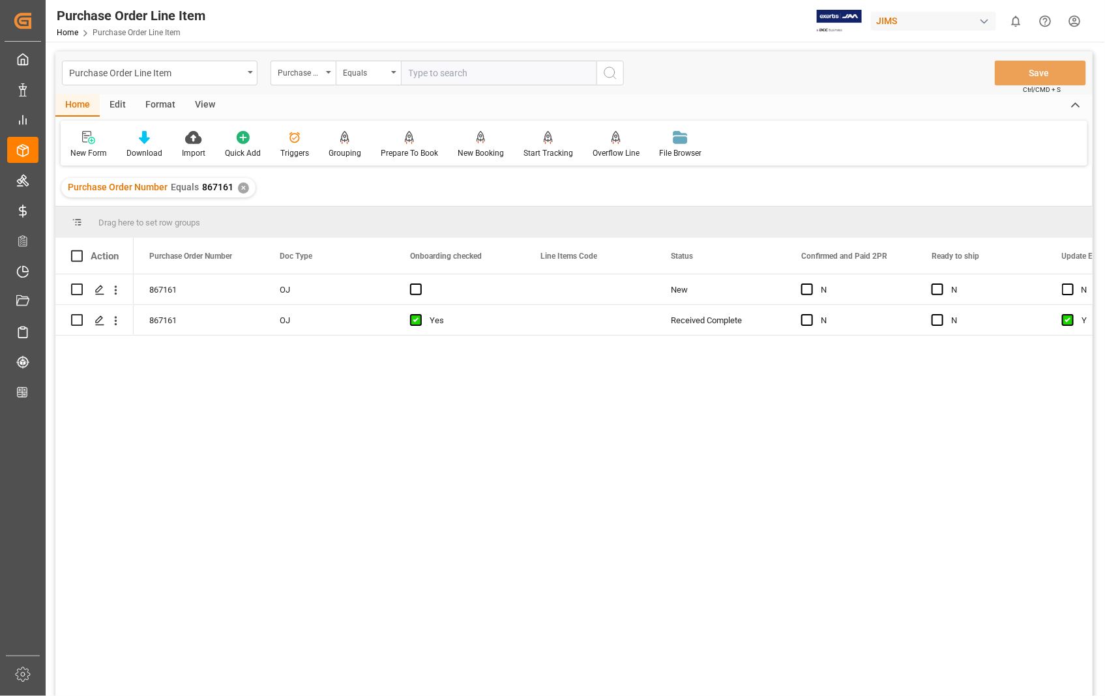
click at [210, 106] on div "View" at bounding box center [205, 106] width 40 height 22
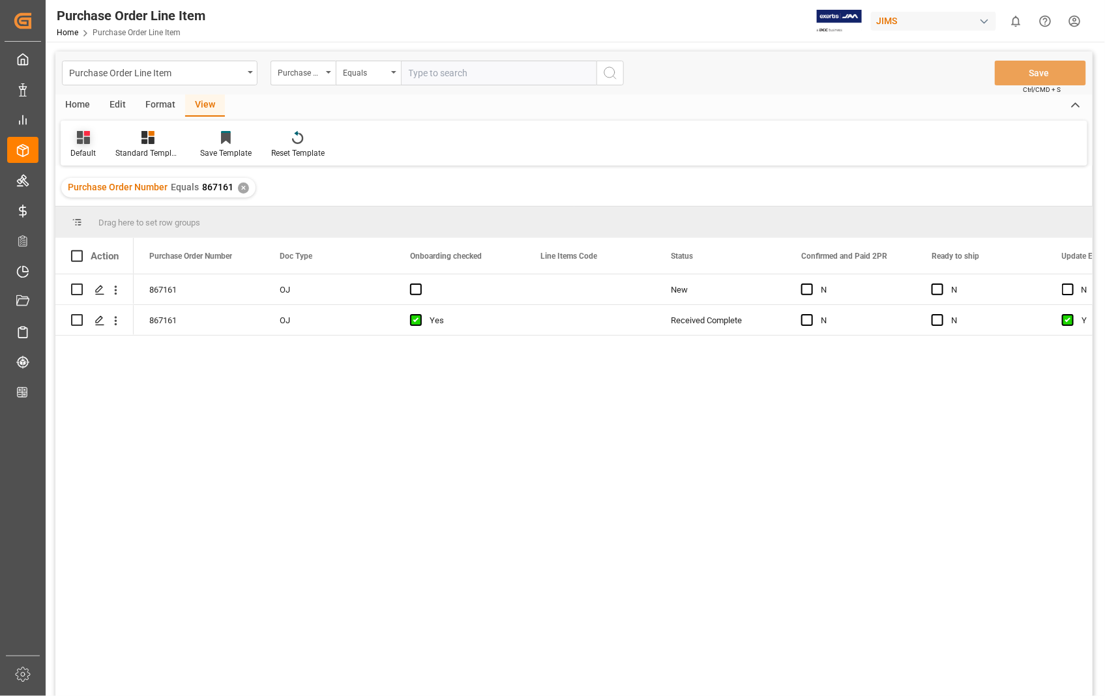
click at [81, 143] on icon at bounding box center [83, 137] width 13 height 13
click at [103, 206] on div "Sophia setting." at bounding box center [134, 211] width 114 height 14
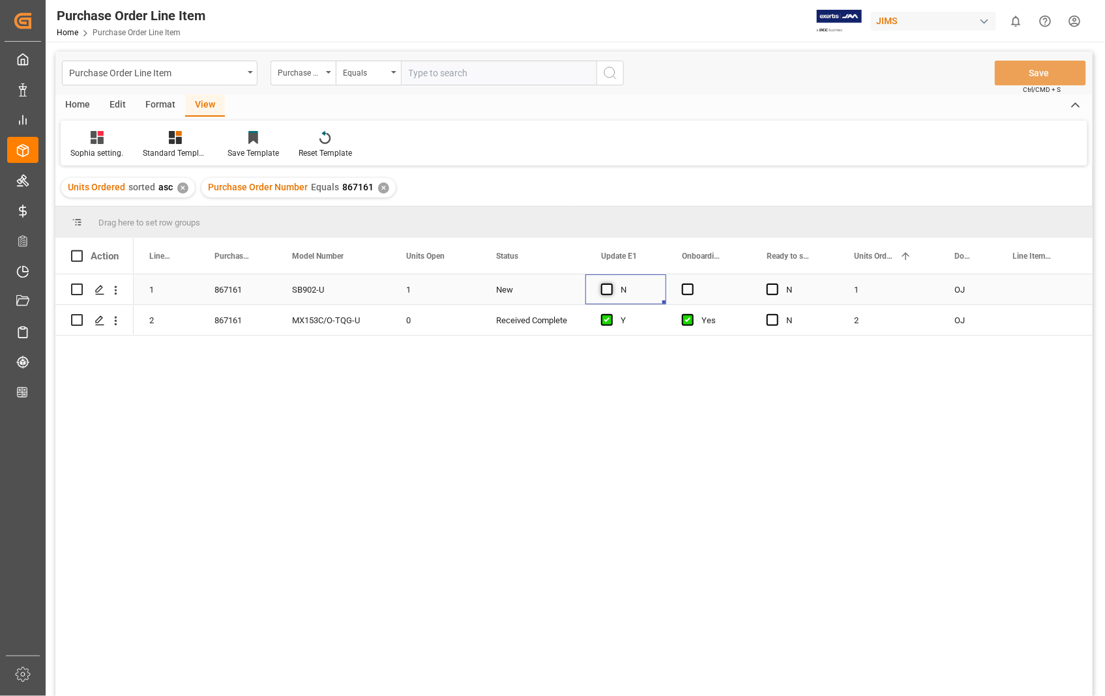
click at [607, 289] on span "Press SPACE to select this row." at bounding box center [607, 290] width 12 height 12
click at [611, 284] on input "Press SPACE to select this row." at bounding box center [611, 284] width 0 height 0
click at [687, 289] on span "Press SPACE to select this row." at bounding box center [688, 290] width 12 height 12
click at [692, 284] on input "Press SPACE to select this row." at bounding box center [692, 284] width 0 height 0
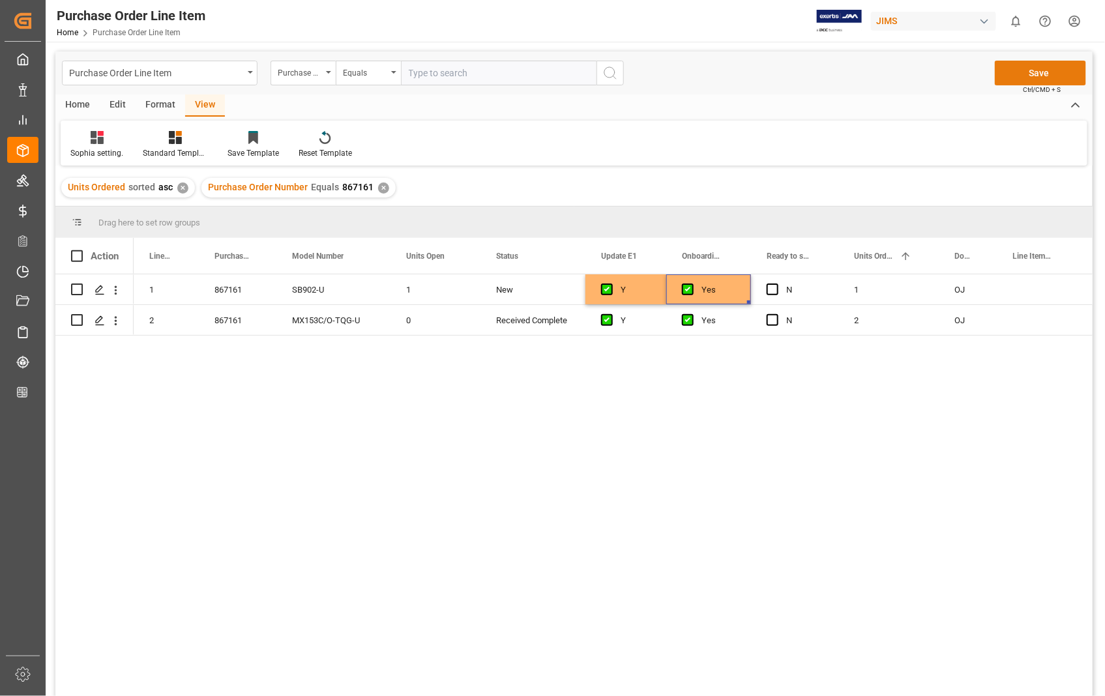
click at [1041, 78] on button "Save" at bounding box center [1040, 73] width 91 height 25
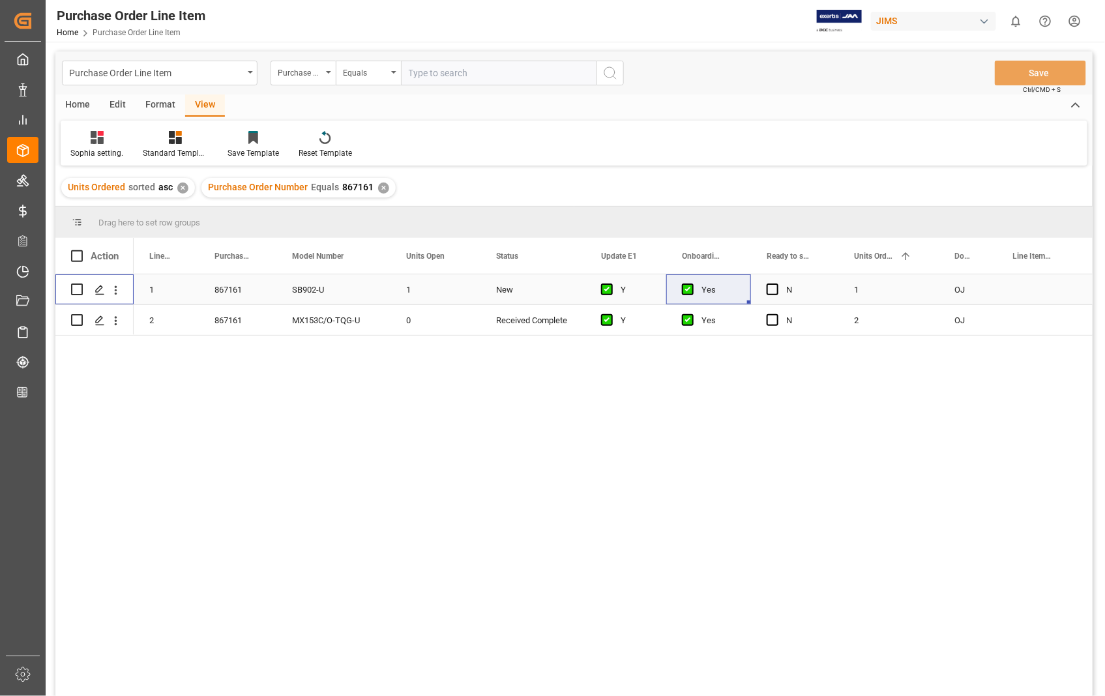
click at [77, 289] on input "Press Space to toggle row selection (unchecked)" at bounding box center [77, 290] width 12 height 12
checkbox input "true"
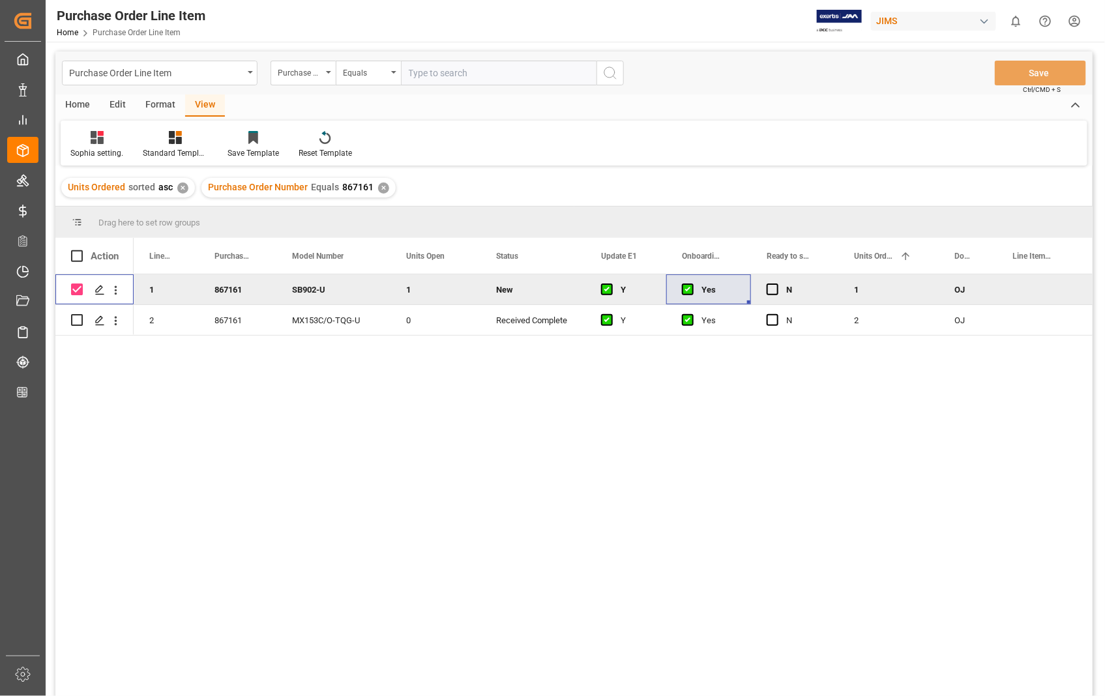
click at [72, 102] on div "Home" at bounding box center [77, 106] width 44 height 22
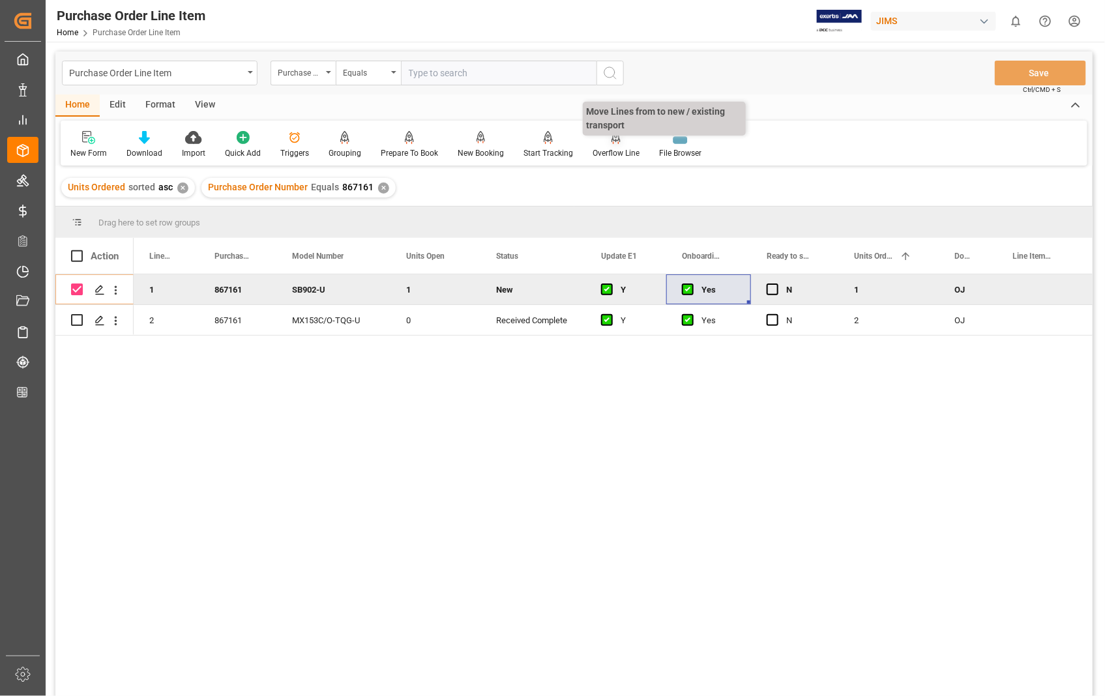
click at [611, 151] on div "Overflow Line" at bounding box center [615, 153] width 47 height 12
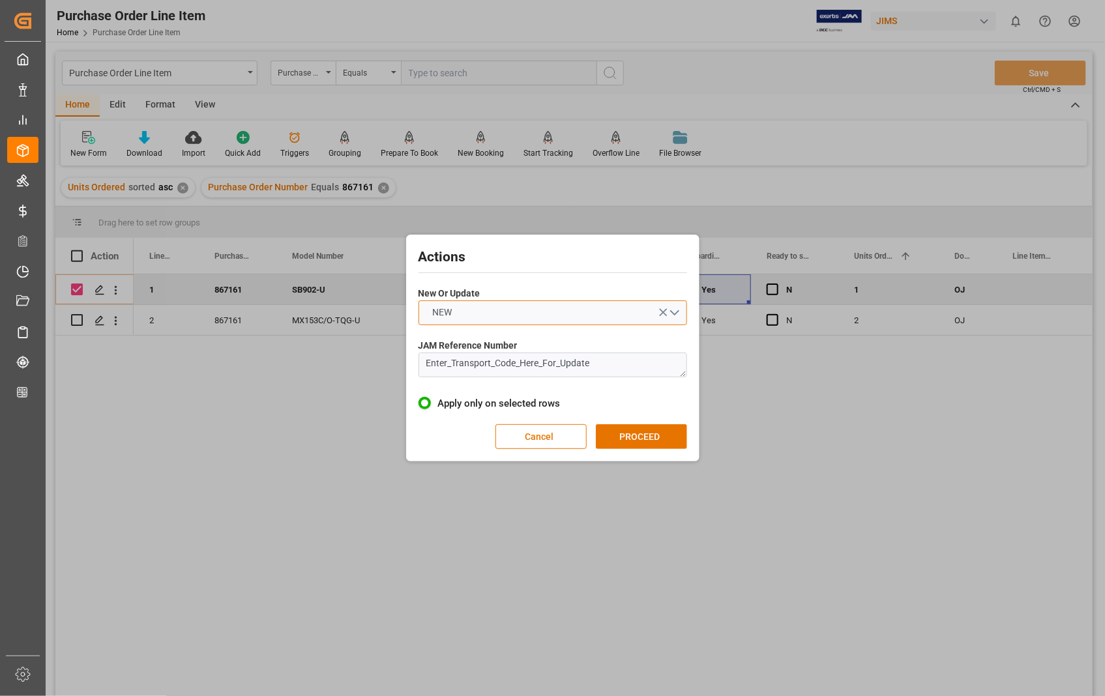
click at [675, 311] on button "NEW" at bounding box center [552, 312] width 269 height 25
click at [460, 345] on div "UPDATE" at bounding box center [552, 343] width 267 height 27
click at [657, 373] on textarea "Enter_Transport_Code_Here_For_Update" at bounding box center [552, 365] width 269 height 25
drag, startPoint x: 657, startPoint y: 373, endPoint x: 408, endPoint y: 363, distance: 249.2
click at [408, 363] on div "Actions New Or Update UPDATE JAM Reference Number Enter_Transport_Code_Here_For…" at bounding box center [552, 348] width 293 height 227
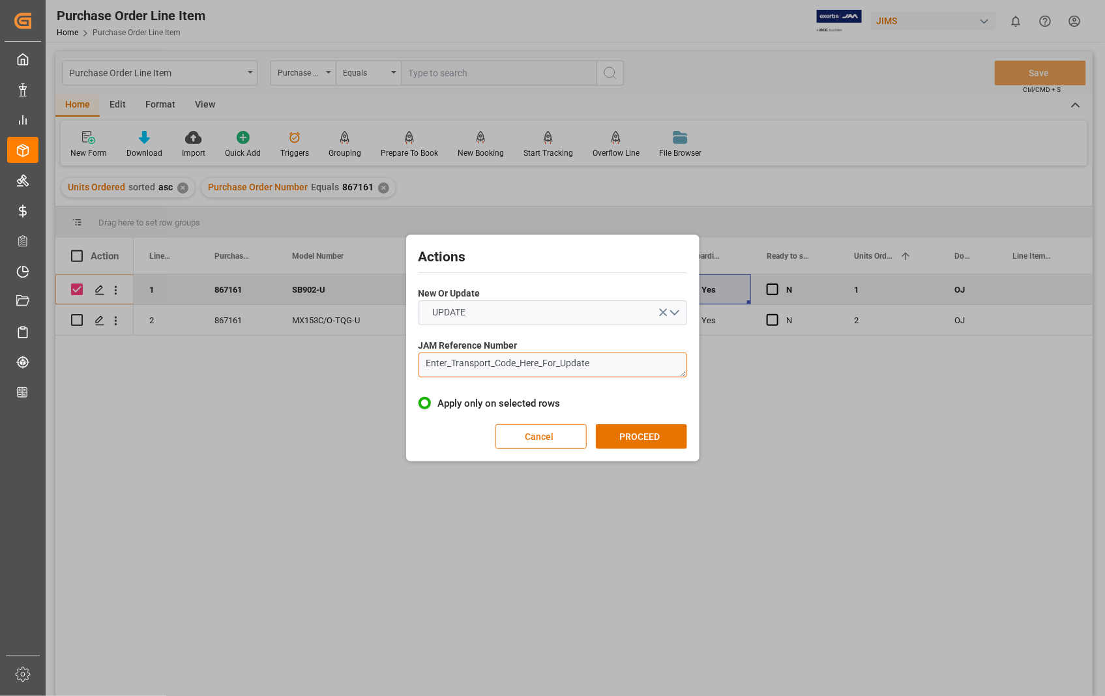
paste textarea "22-11359-[GEOGRAPHIC_DATA]"
type textarea "22-11359-[GEOGRAPHIC_DATA]"
click at [641, 435] on button "PROCEED" at bounding box center [641, 436] width 91 height 25
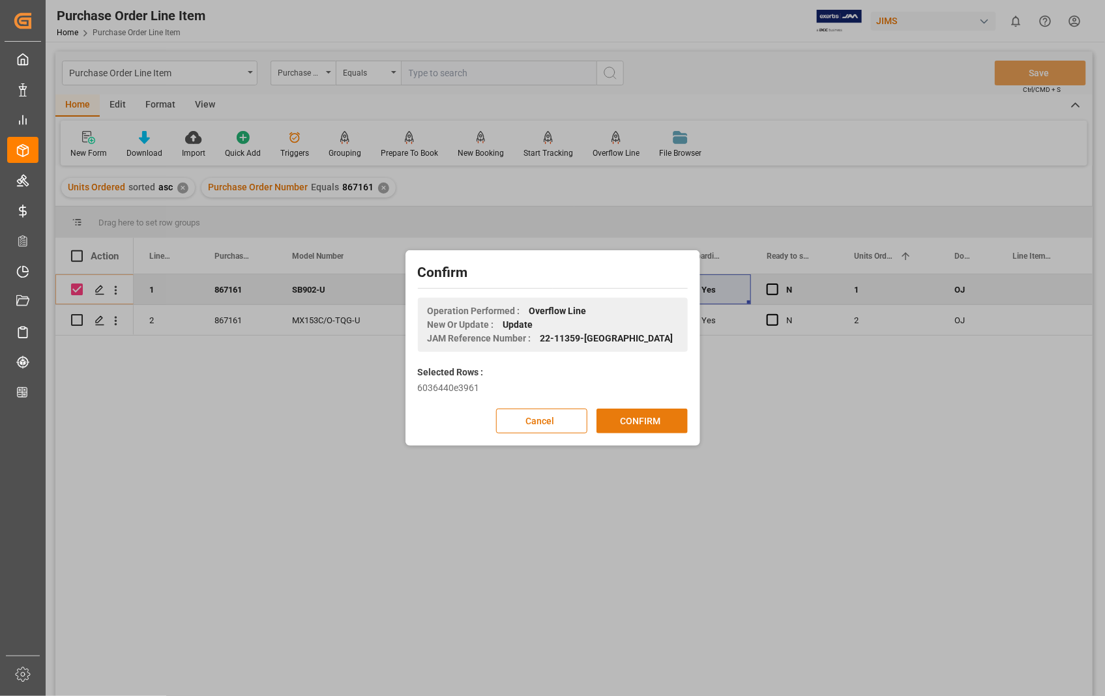
click at [643, 418] on button "CONFIRM" at bounding box center [641, 421] width 91 height 25
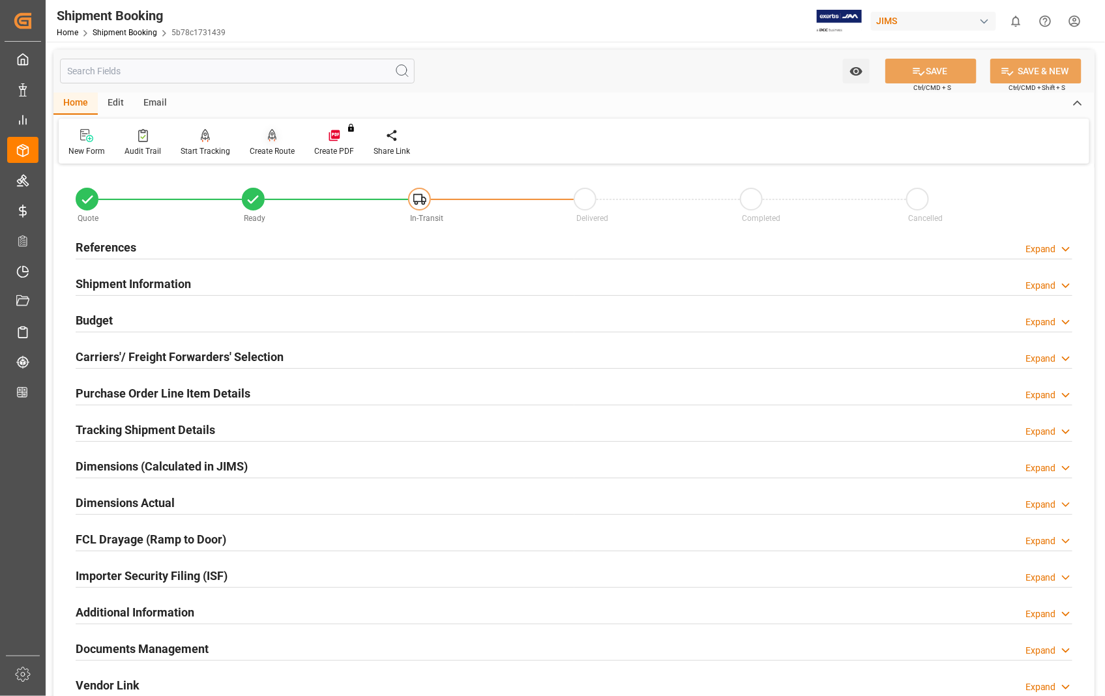
click at [277, 152] on div "Create Route" at bounding box center [272, 151] width 45 height 12
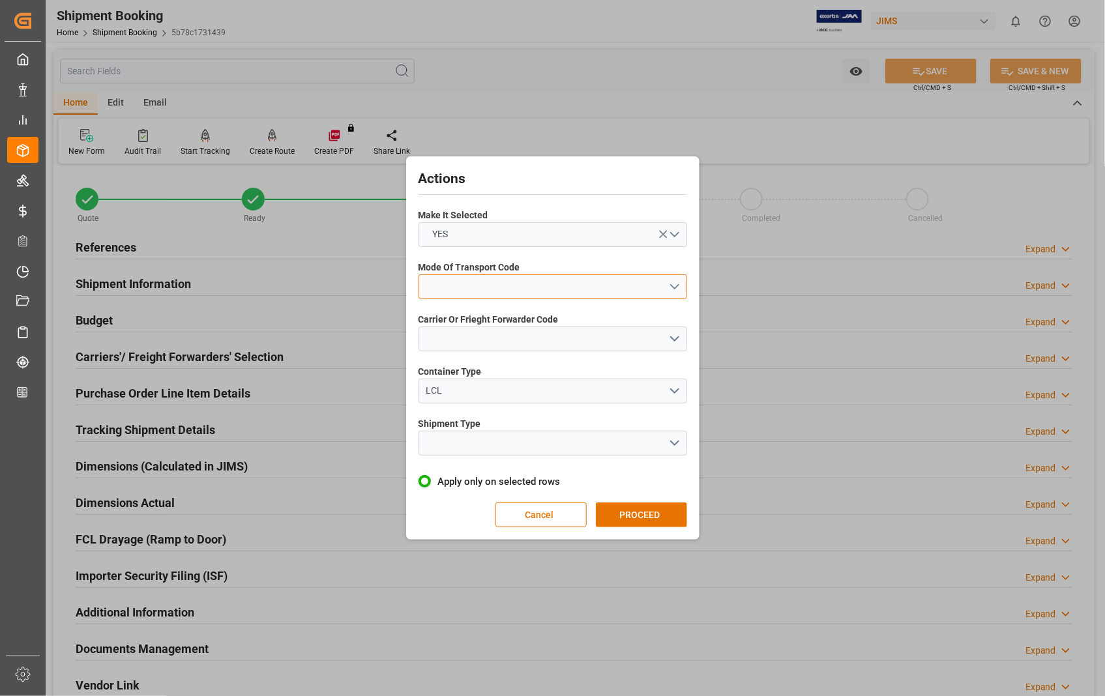
click at [677, 287] on button "open menu" at bounding box center [552, 286] width 269 height 25
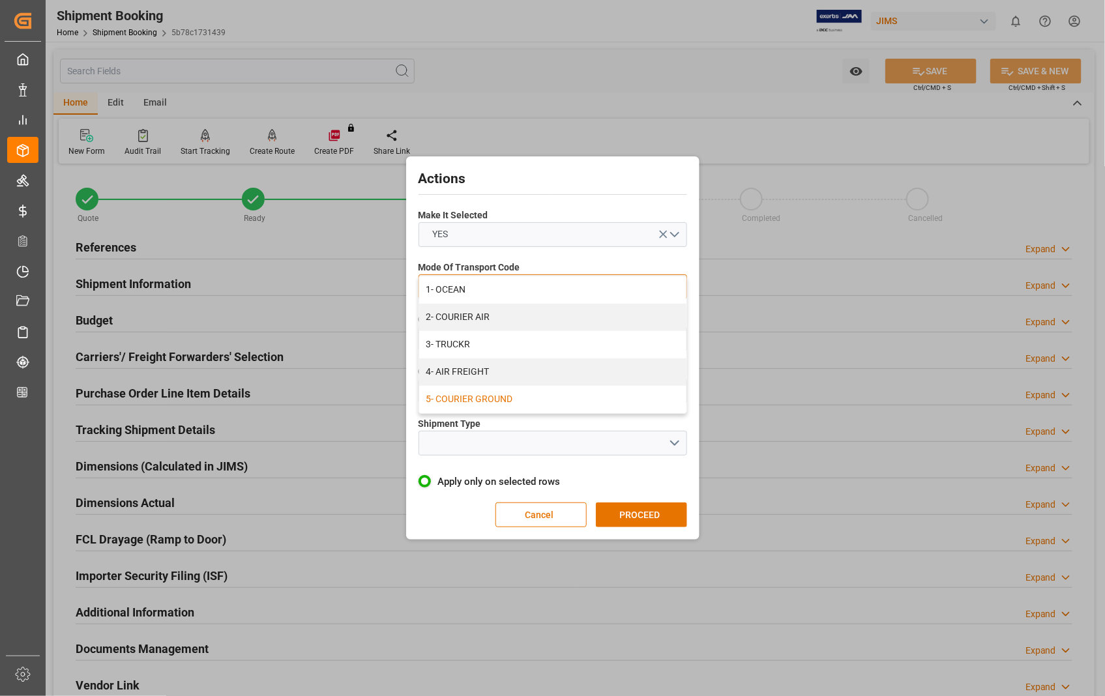
click at [466, 396] on div "5- COURIER GROUND" at bounding box center [552, 399] width 267 height 27
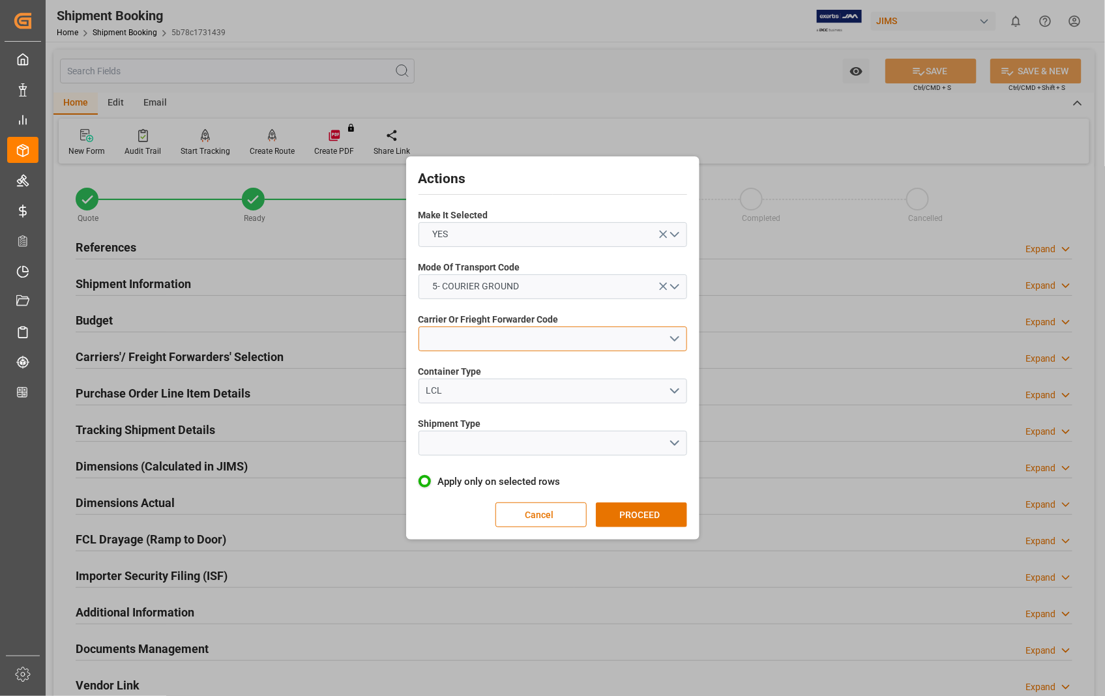
click at [677, 336] on button "open menu" at bounding box center [552, 339] width 269 height 25
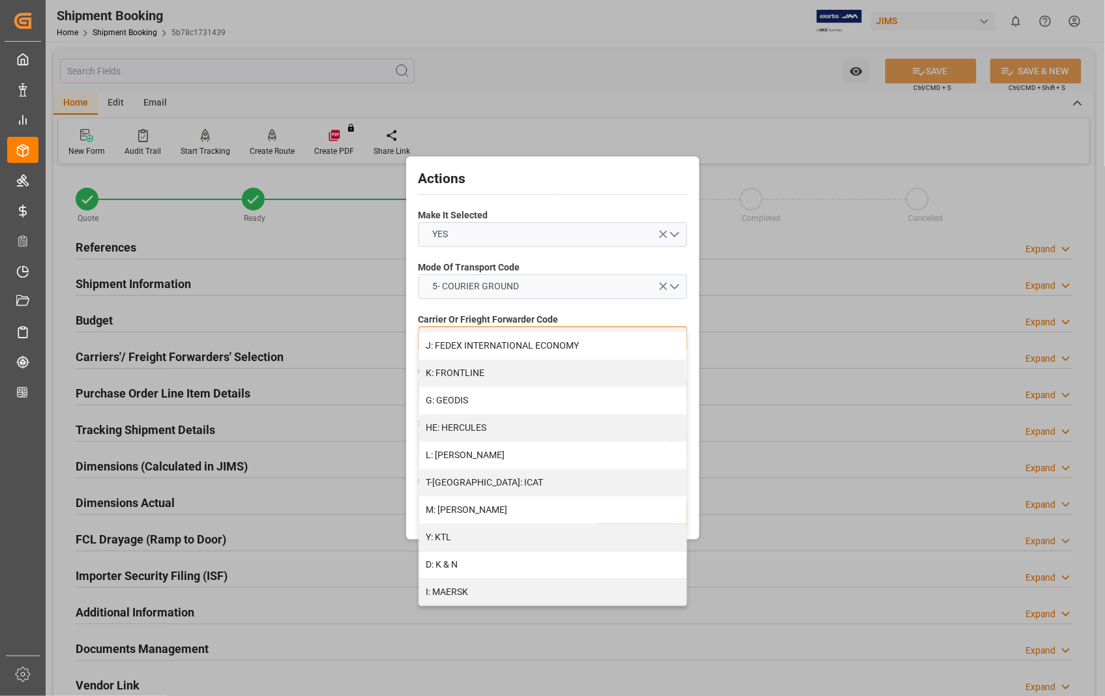
scroll to position [707, 0]
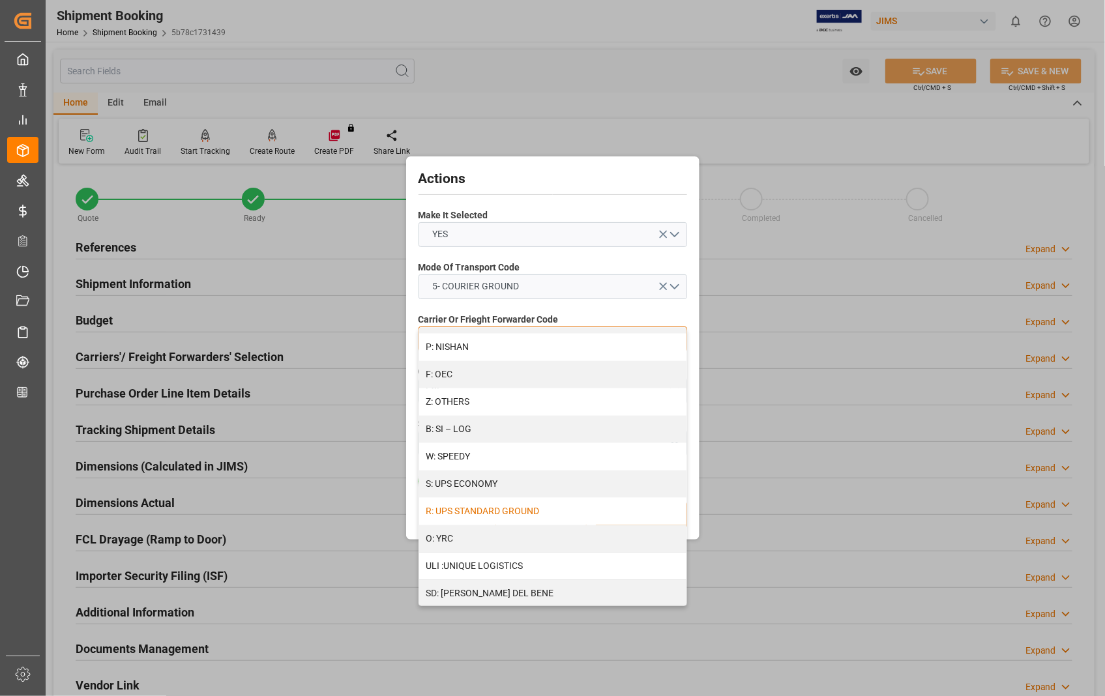
click at [538, 505] on div "R: UPS STANDARD GROUND" at bounding box center [552, 511] width 267 height 27
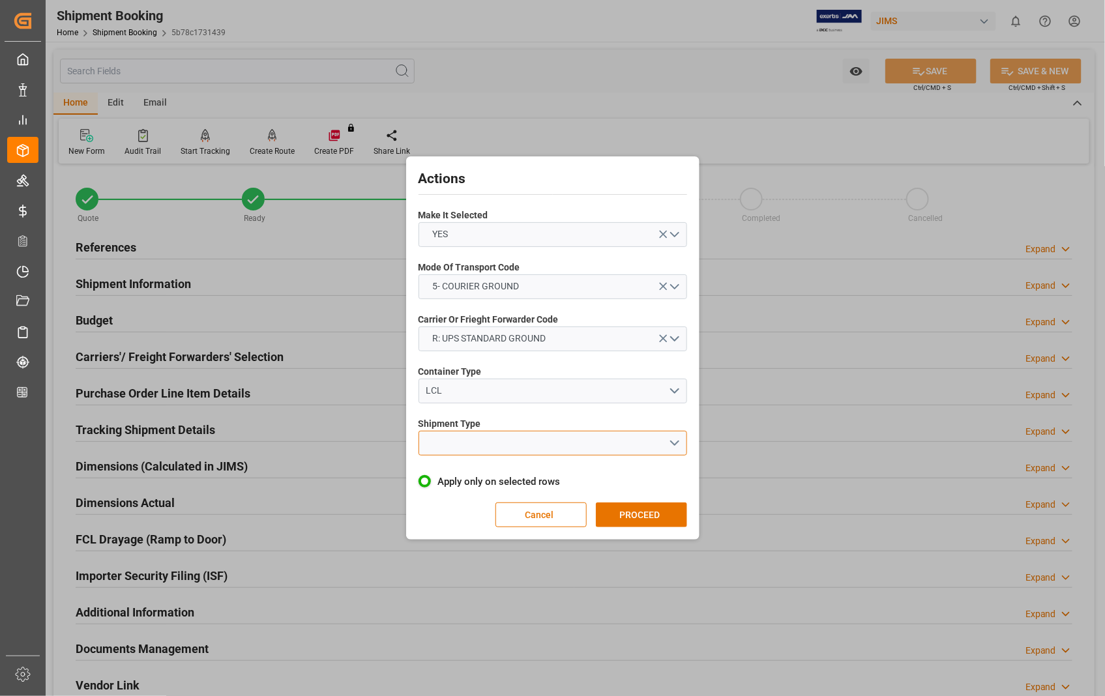
click at [673, 445] on button "open menu" at bounding box center [552, 443] width 269 height 25
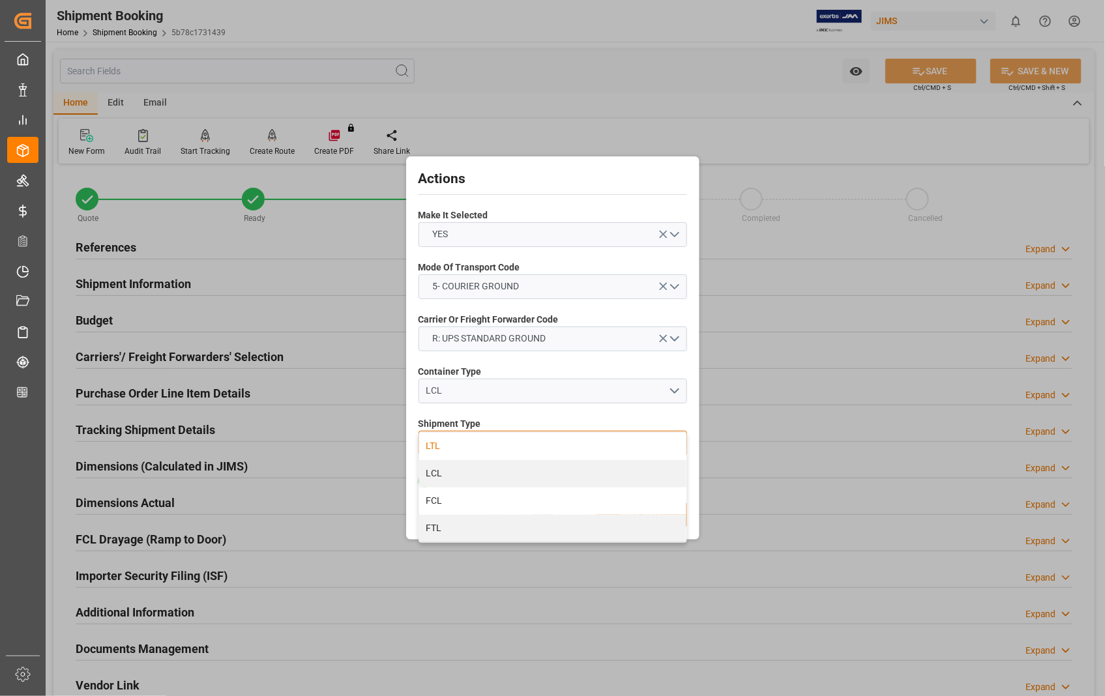
click at [444, 445] on div "LTL" at bounding box center [552, 446] width 267 height 27
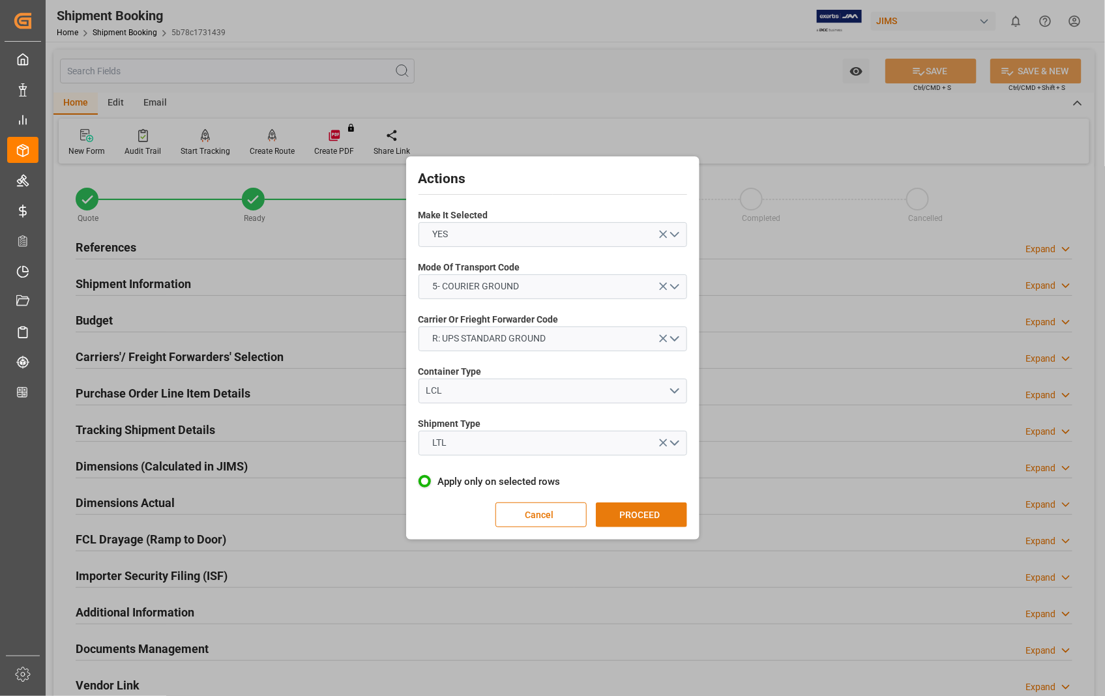
click at [647, 510] on button "PROCEED" at bounding box center [641, 515] width 91 height 25
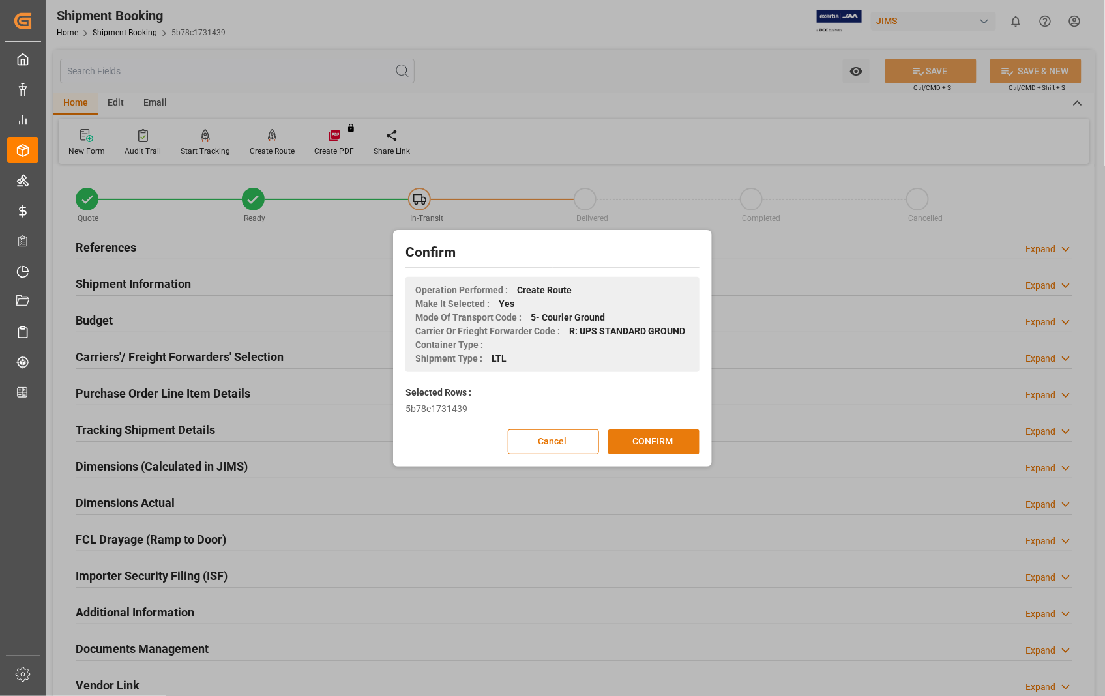
click at [635, 446] on button "CONFIRM" at bounding box center [653, 442] width 91 height 25
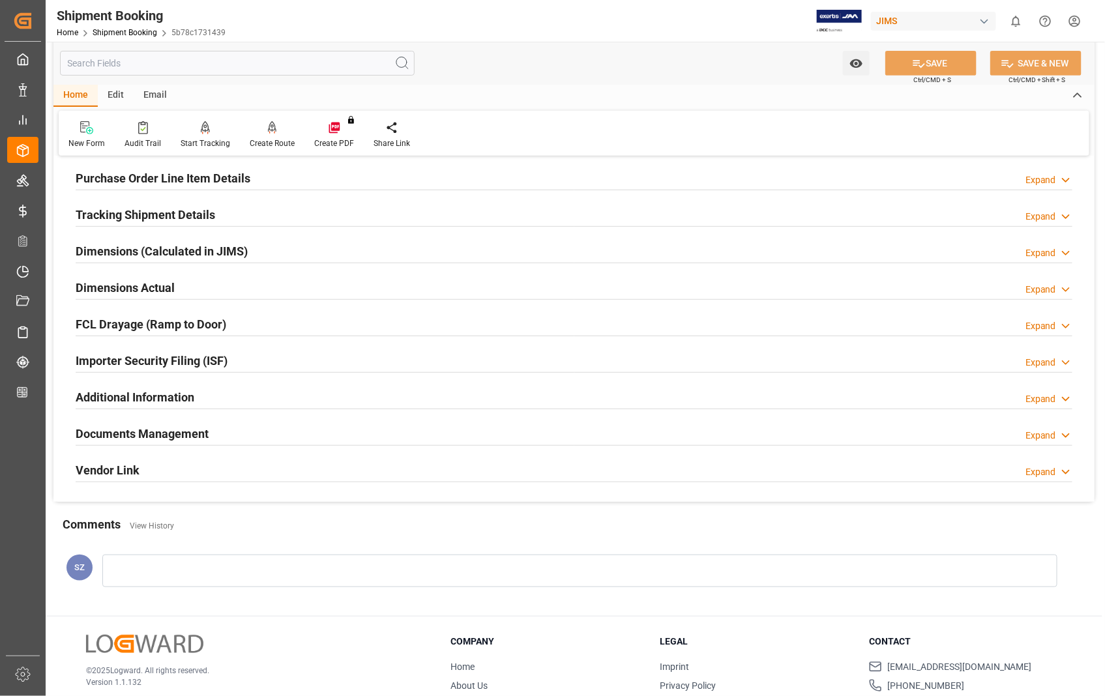
scroll to position [217, 0]
click at [106, 288] on h2 "Dimensions Actual" at bounding box center [125, 286] width 99 height 18
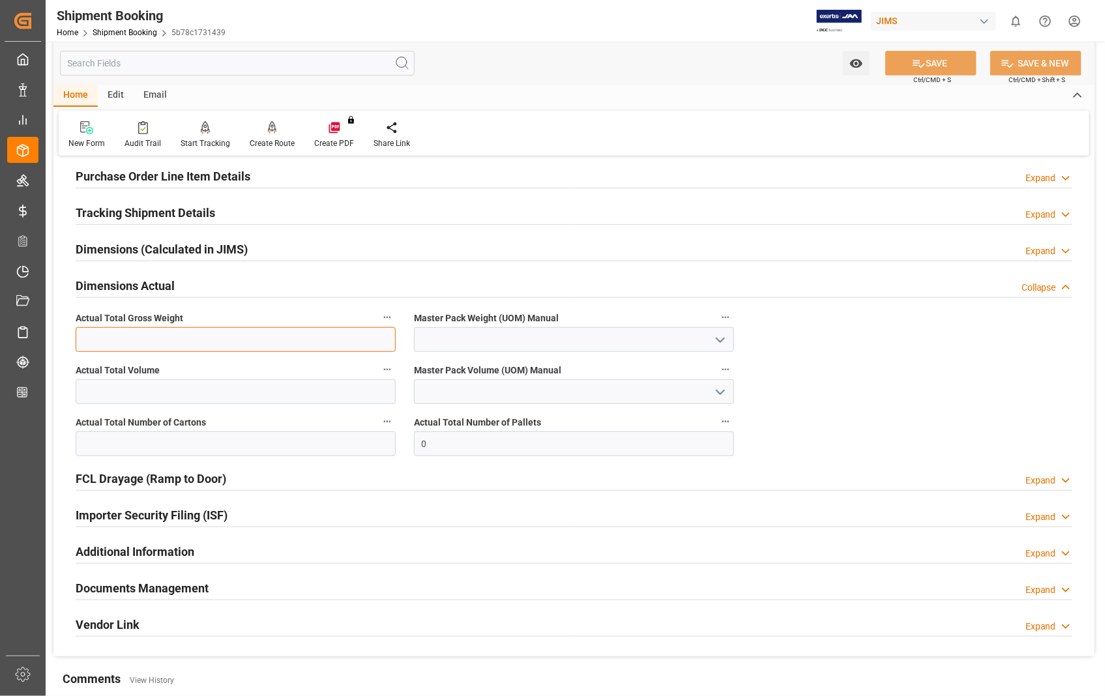
click at [157, 347] on input "text" at bounding box center [236, 339] width 320 height 25
type input "0.5"
click at [717, 339] on polyline "open menu" at bounding box center [720, 340] width 8 height 4
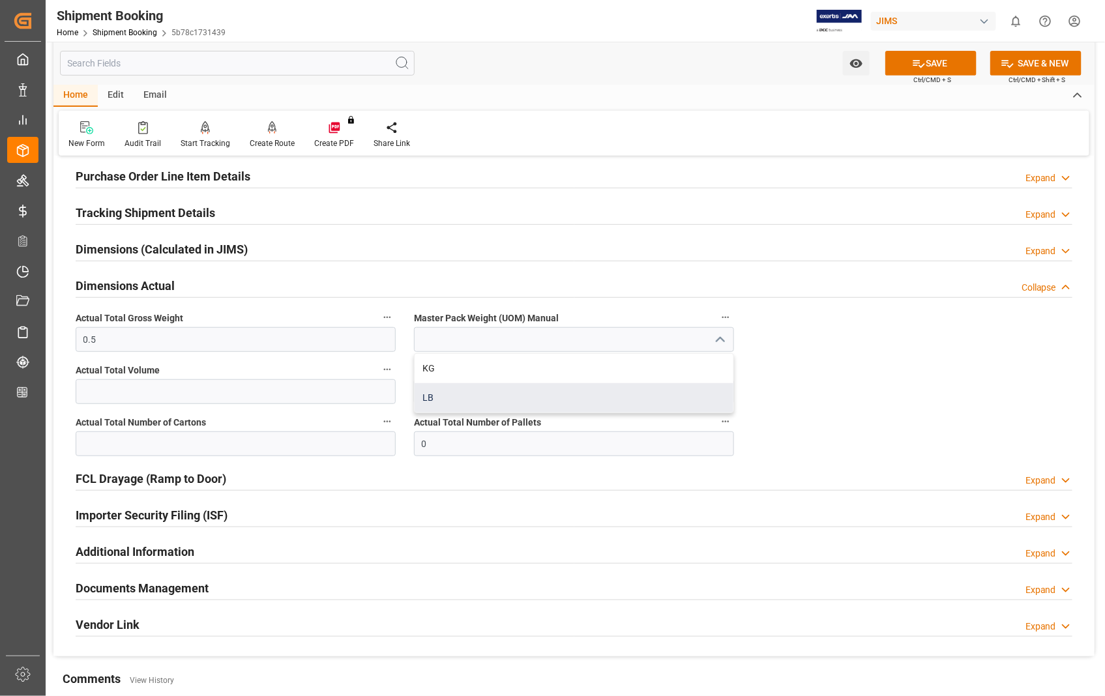
click at [433, 399] on div "LB" at bounding box center [574, 397] width 319 height 29
type input "LB"
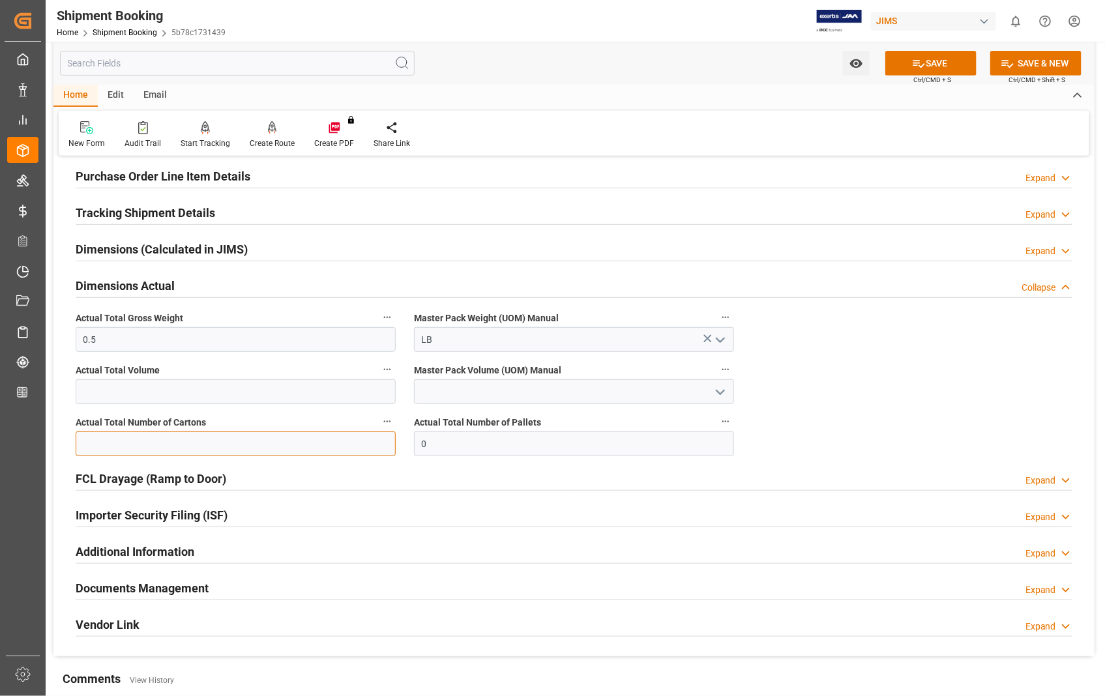
click at [311, 446] on input "text" at bounding box center [236, 443] width 320 height 25
type input "1"
click at [945, 63] on button "SAVE" at bounding box center [930, 63] width 91 height 25
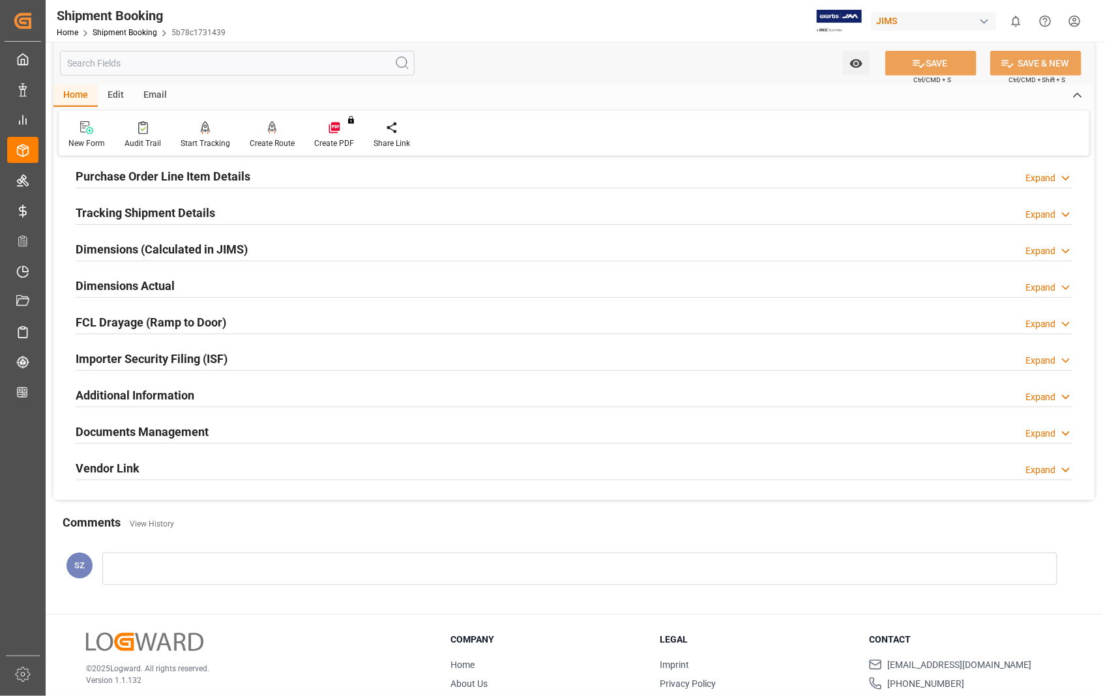
click at [173, 438] on h2 "Documents Management" at bounding box center [142, 432] width 133 height 18
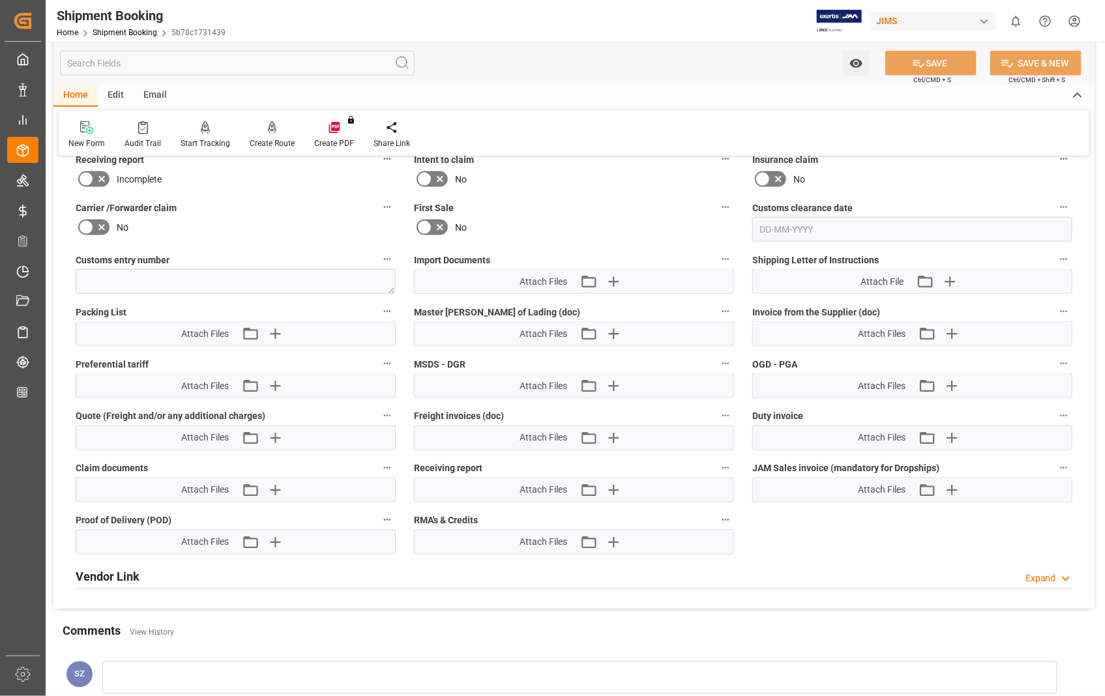
scroll to position [724, 0]
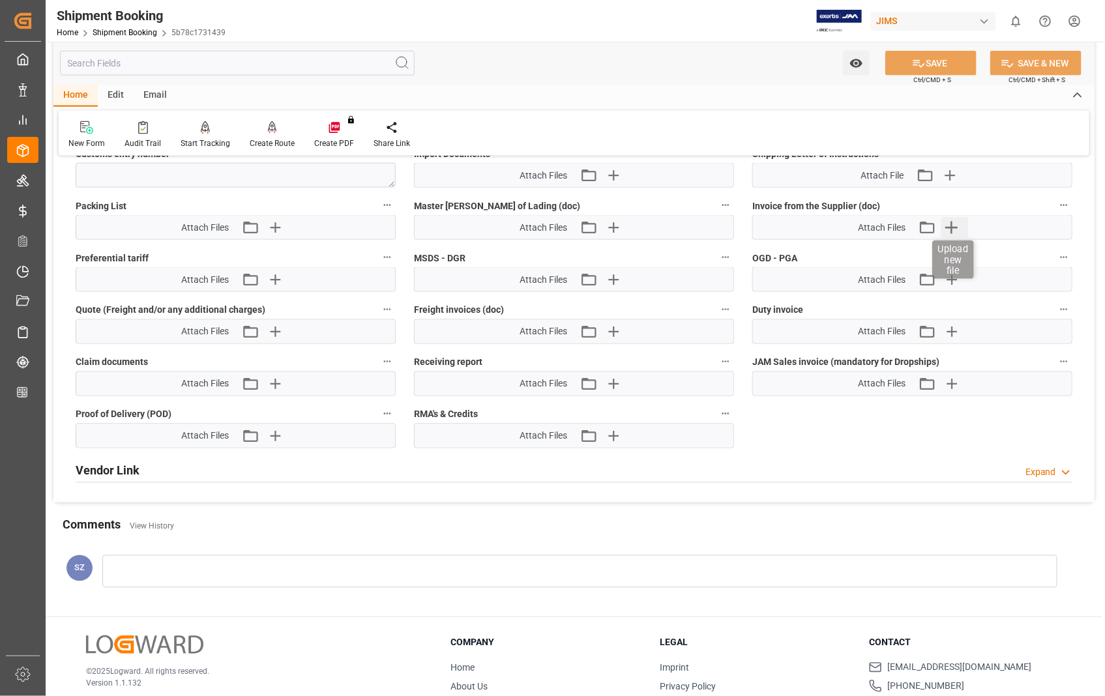
click at [957, 226] on icon "button" at bounding box center [951, 227] width 21 height 21
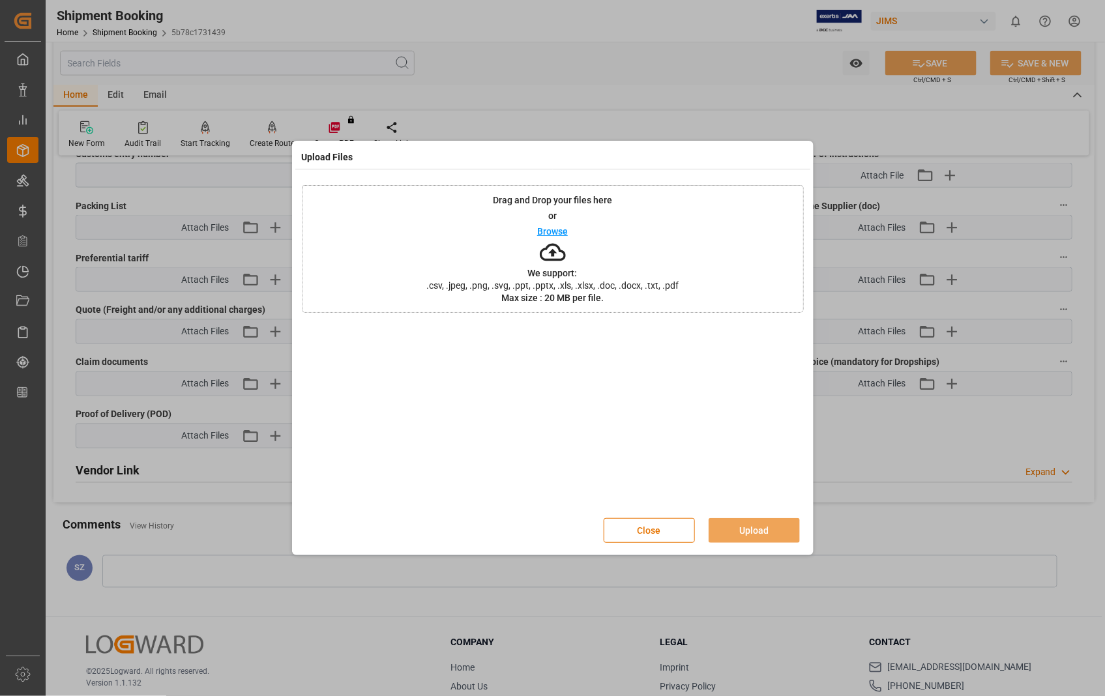
click at [541, 230] on p "Browse" at bounding box center [552, 231] width 31 height 9
click at [737, 523] on button "Upload" at bounding box center [753, 530] width 91 height 25
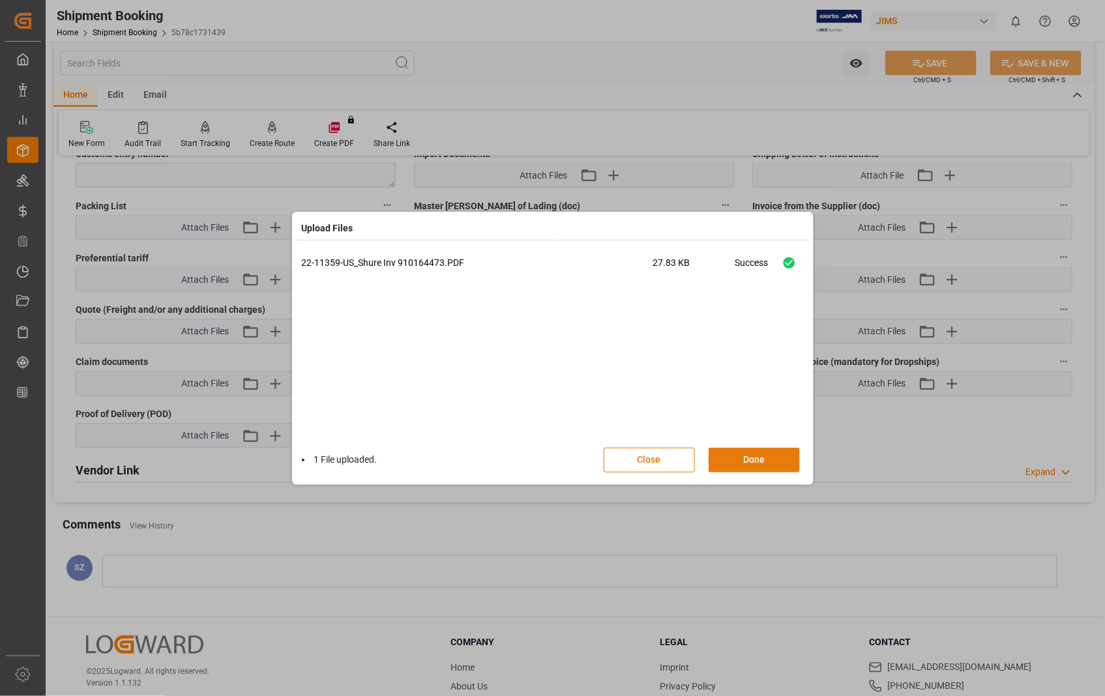
click at [767, 460] on button "Done" at bounding box center [753, 460] width 91 height 25
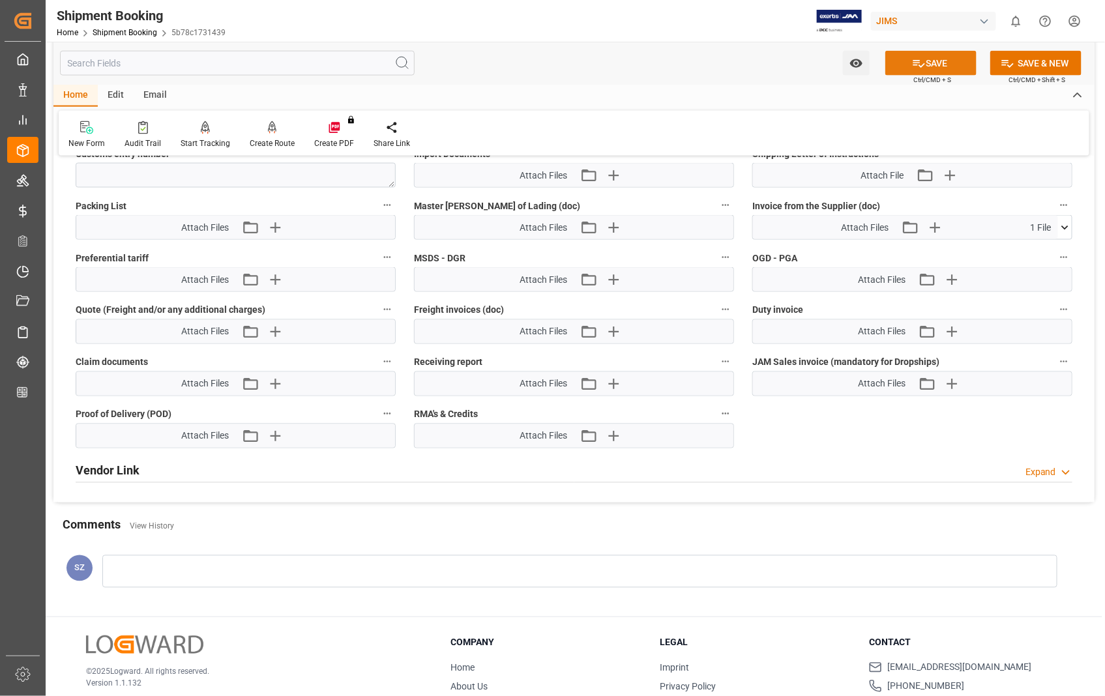
click at [941, 61] on button "SAVE" at bounding box center [930, 63] width 91 height 25
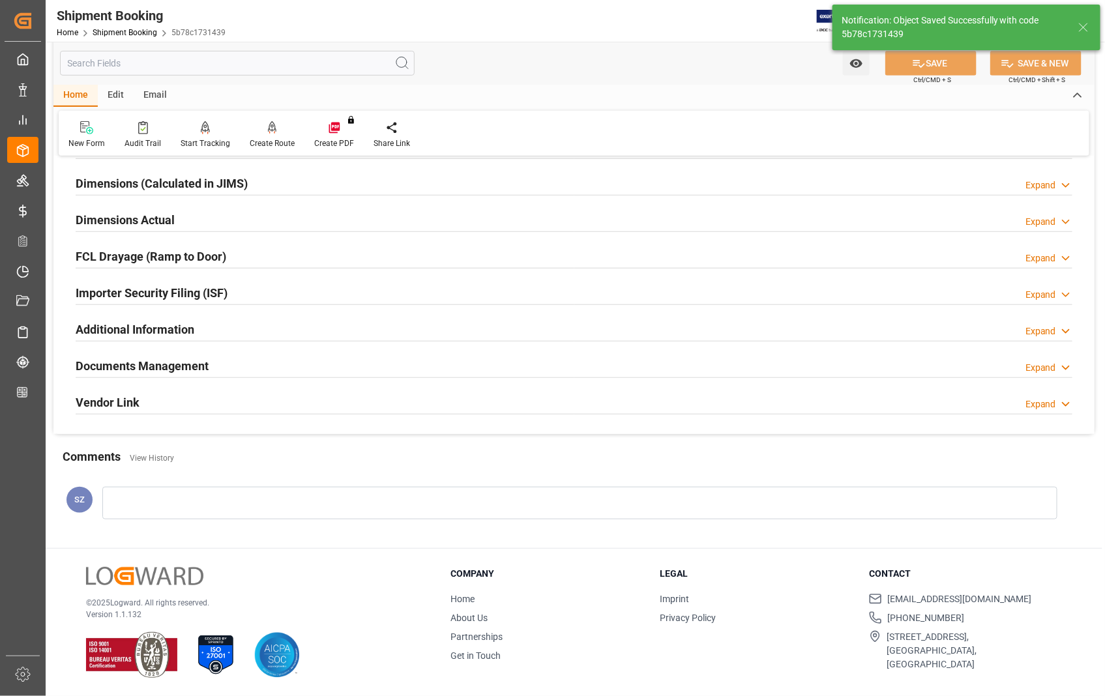
scroll to position [217, 0]
